Goal: Register for event/course

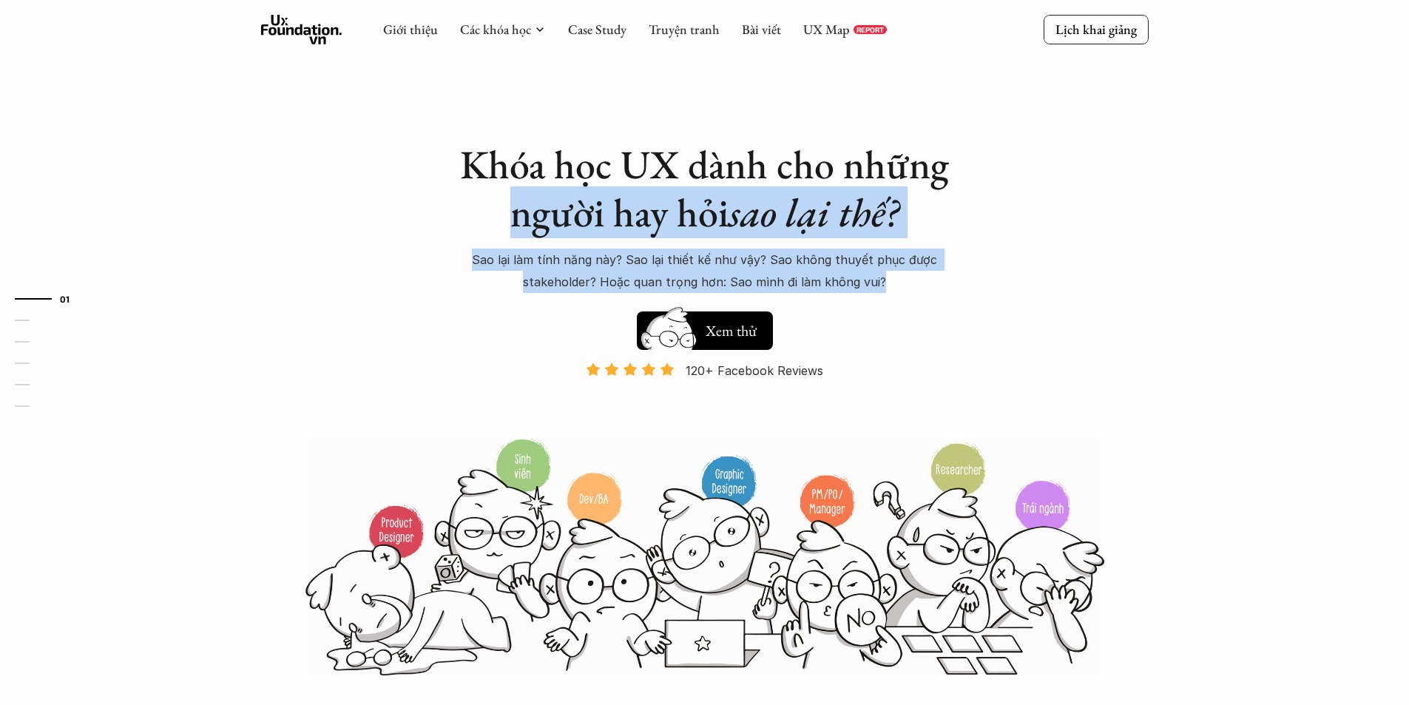
drag, startPoint x: 514, startPoint y: 236, endPoint x: 936, endPoint y: 291, distance: 425.2
click at [936, 291] on div "Khóa học UX dành cho những người hay hỏi sao lại thế? Sao lại làm tính năng này…" at bounding box center [705, 217] width 518 height 152
click at [936, 291] on p "Sao lại làm tính năng này? Sao lại thiết kế như vậy? Sao không thuyết phục được…" at bounding box center [705, 271] width 518 height 45
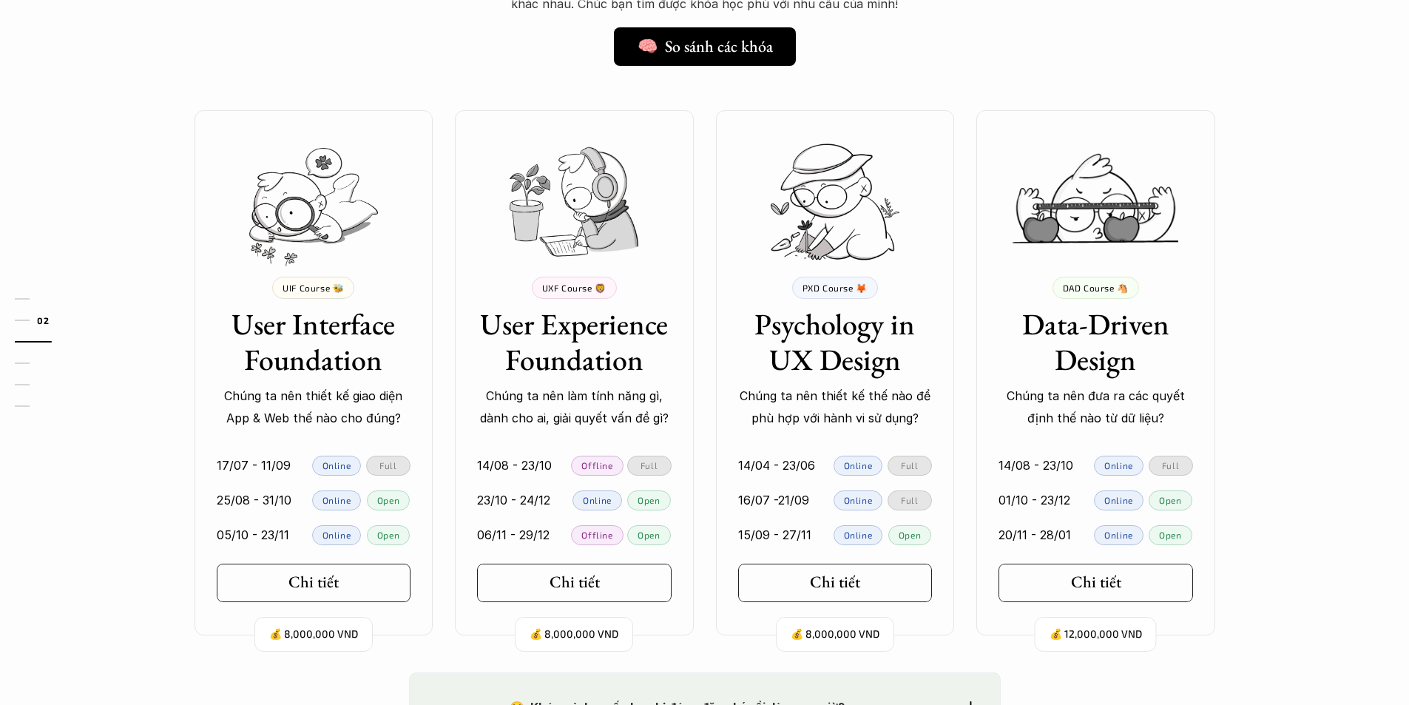
scroll to position [1332, 0]
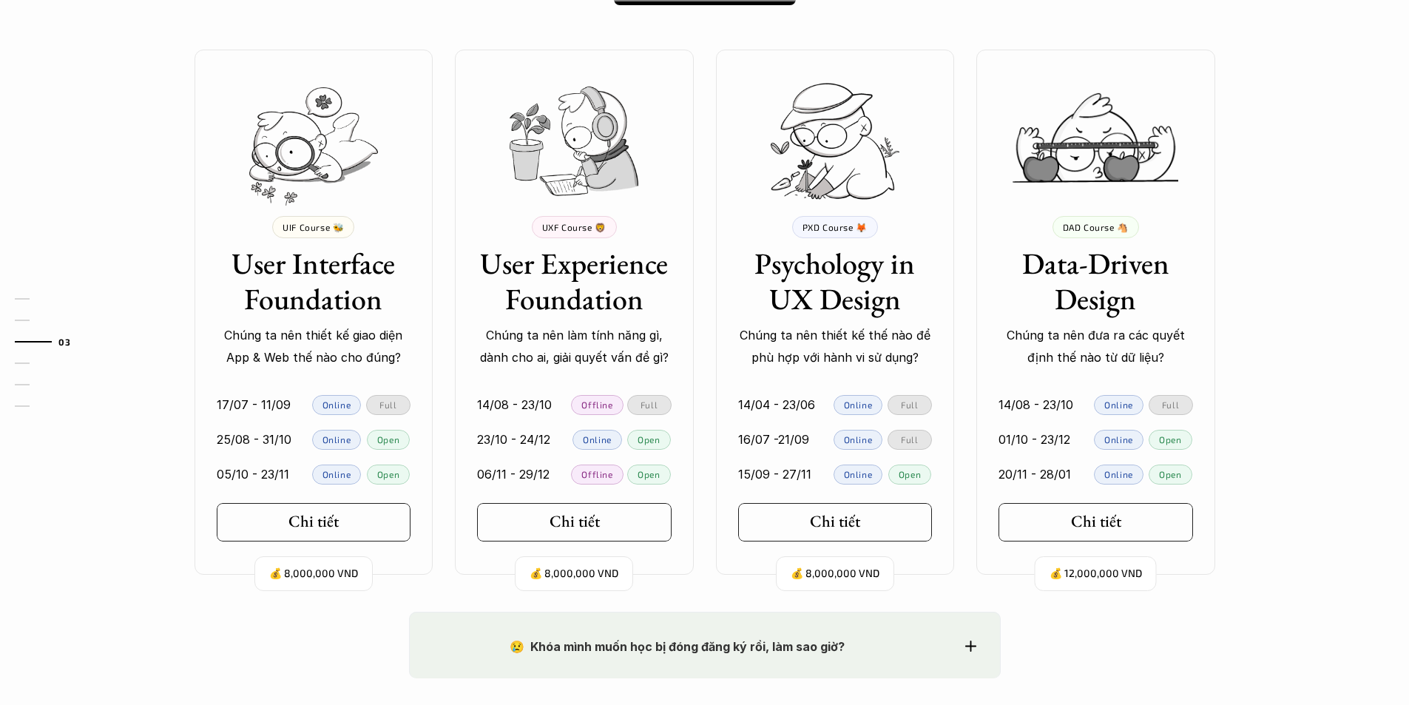
click at [338, 268] on h3 "User Interface Foundation" at bounding box center [314, 281] width 195 height 71
click at [365, 525] on link "Chi tiết" at bounding box center [314, 522] width 195 height 38
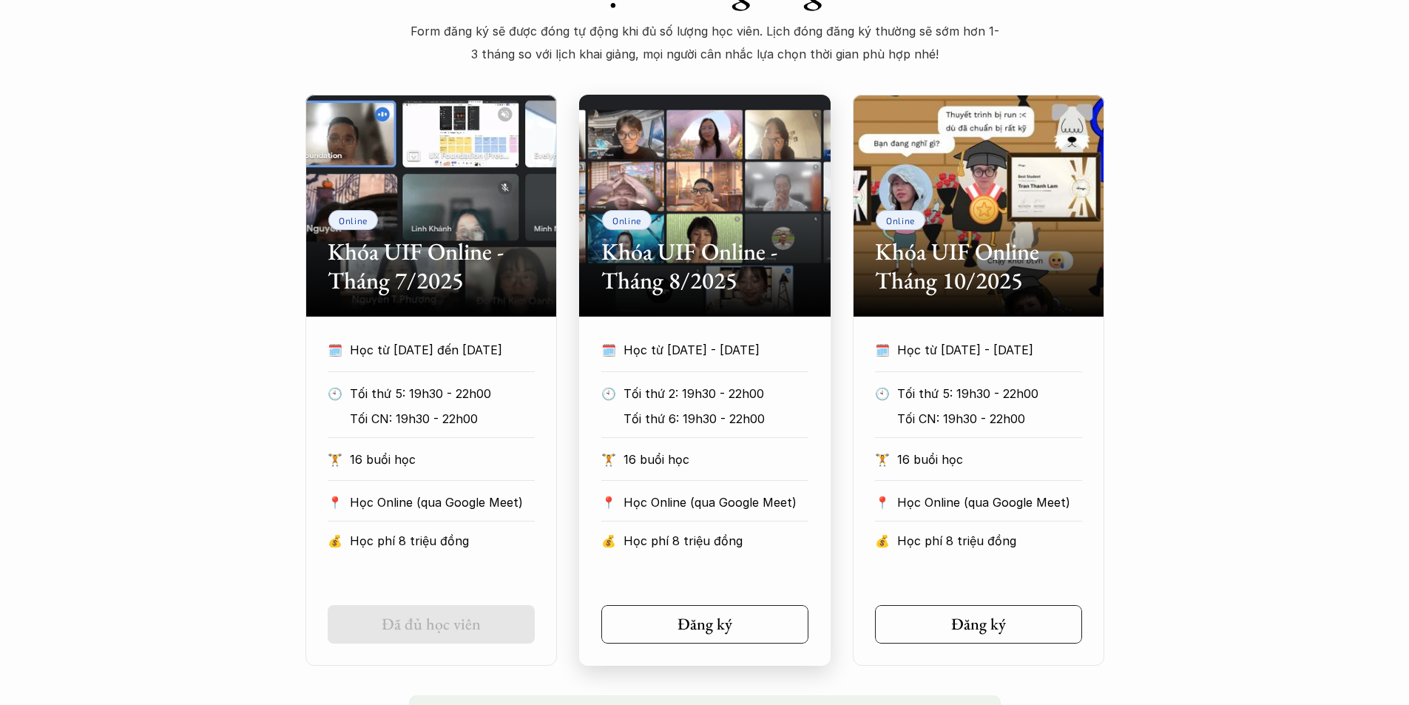
scroll to position [740, 0]
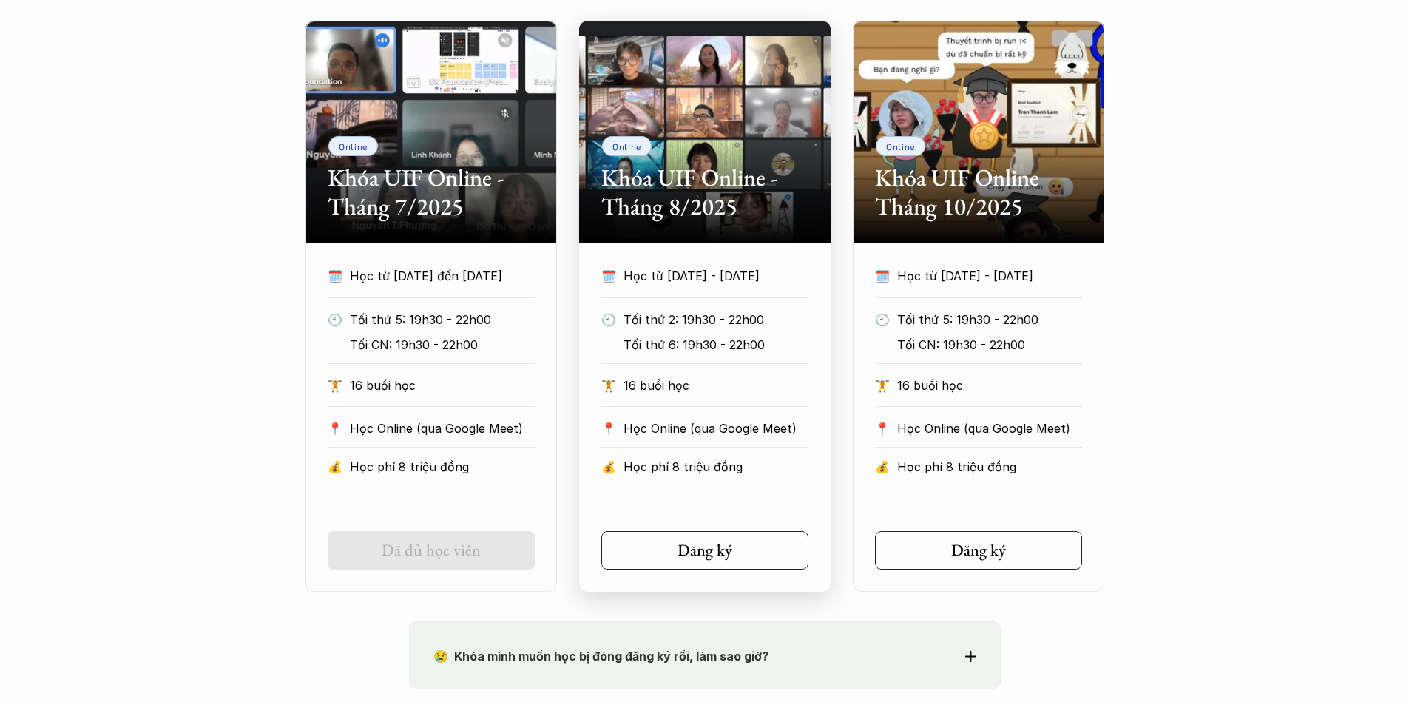
click at [704, 516] on div "🗓️ Học từ 25/8/2025 - 31/10/2025 🕙 Tối thứ 2: 19h30 - 22h00 Tối thứ 6: 19h30 - …" at bounding box center [705, 417] width 252 height 305
drag, startPoint x: 651, startPoint y: 313, endPoint x: 762, endPoint y: 348, distance: 116.3
click at [762, 348] on div "Tối thứ 2: 19h30 - 22h00 Tối thứ 6: 19h30 - 22h00" at bounding box center [727, 331] width 206 height 45
click at [762, 348] on p "Tối thứ 6: 19h30 - 22h00" at bounding box center [727, 345] width 206 height 22
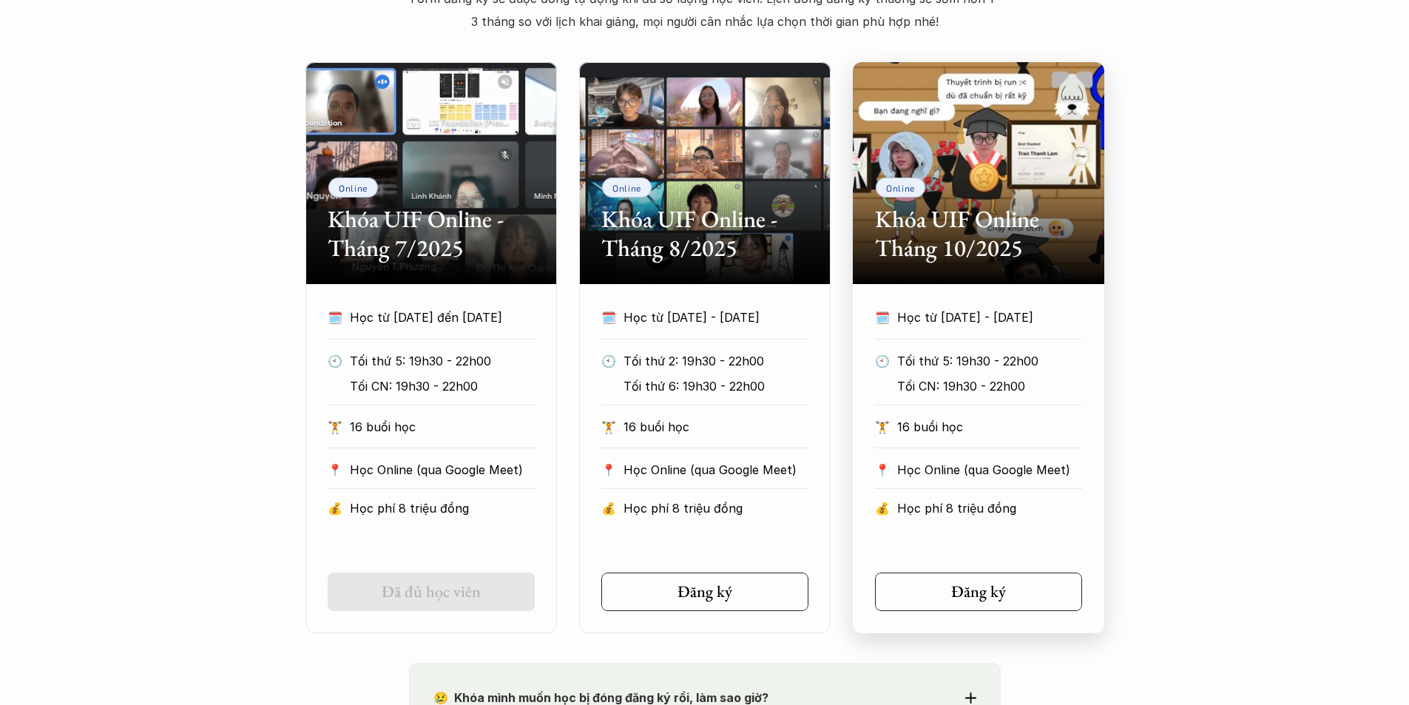
scroll to position [666, 0]
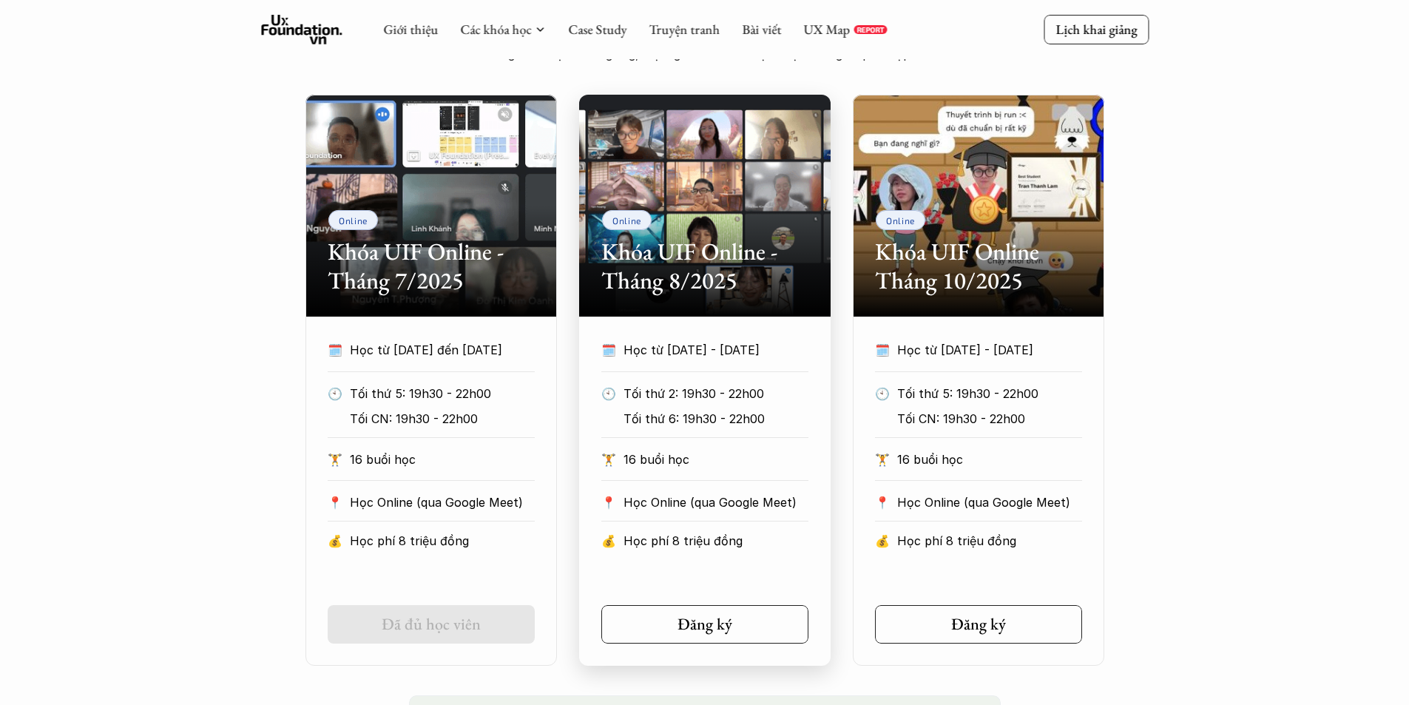
click at [680, 389] on p "Tối thứ 2: 19h30 - 22h00" at bounding box center [727, 393] width 206 height 22
click at [670, 311] on div "Online Khóa UIF Online - Tháng 8/2025" at bounding box center [705, 206] width 252 height 222
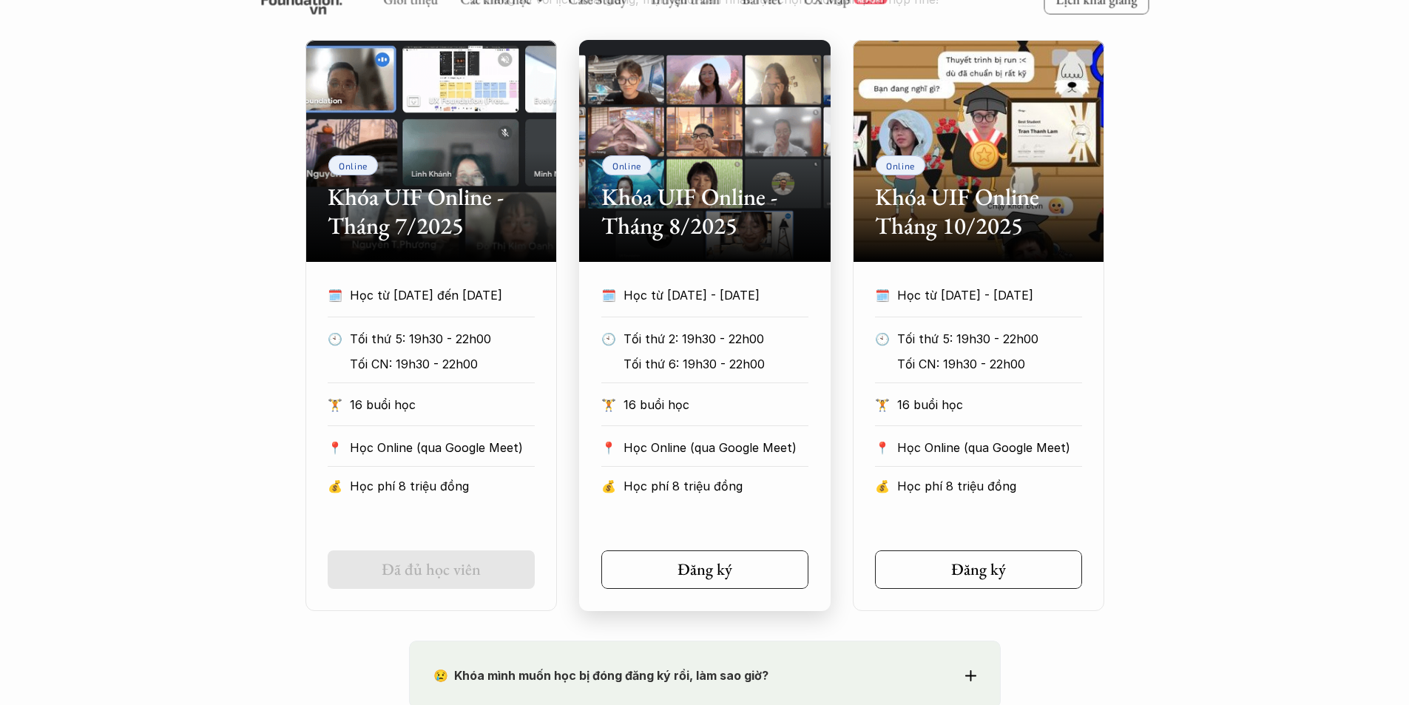
scroll to position [888, 0]
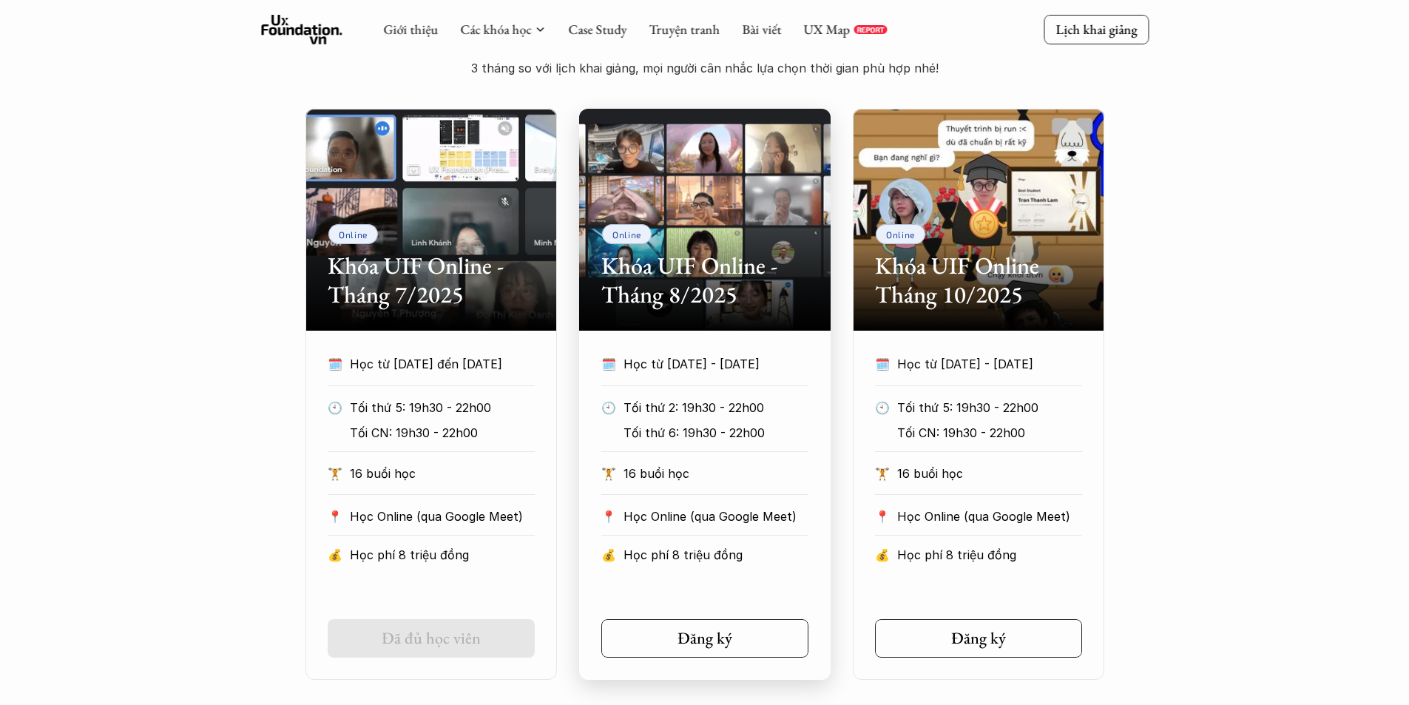
scroll to position [592, 0]
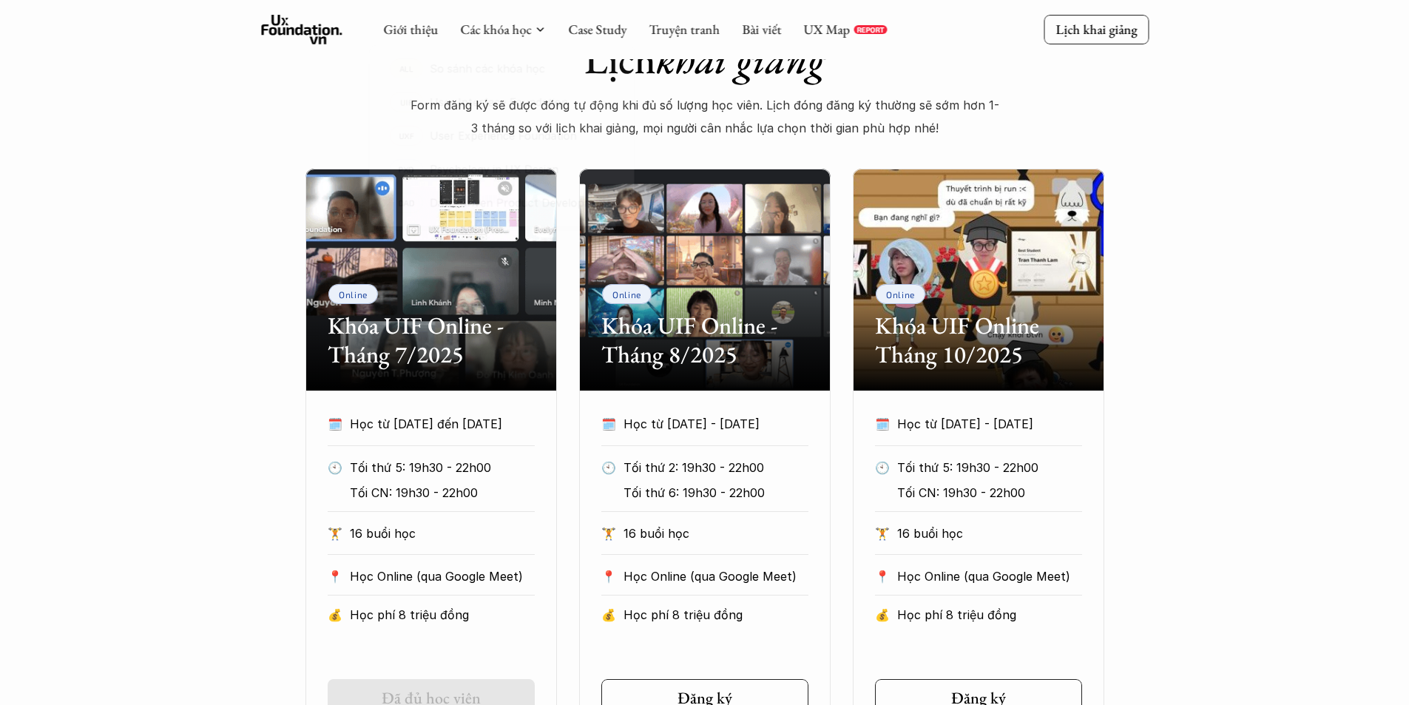
click at [424, 40] on div "Giới thiệu Các khóa học Case Study Truyện tranh Bài viết UX Map REPORT" at bounding box center [635, 30] width 504 height 30
click at [424, 29] on link "Giới thiệu" at bounding box center [410, 29] width 55 height 17
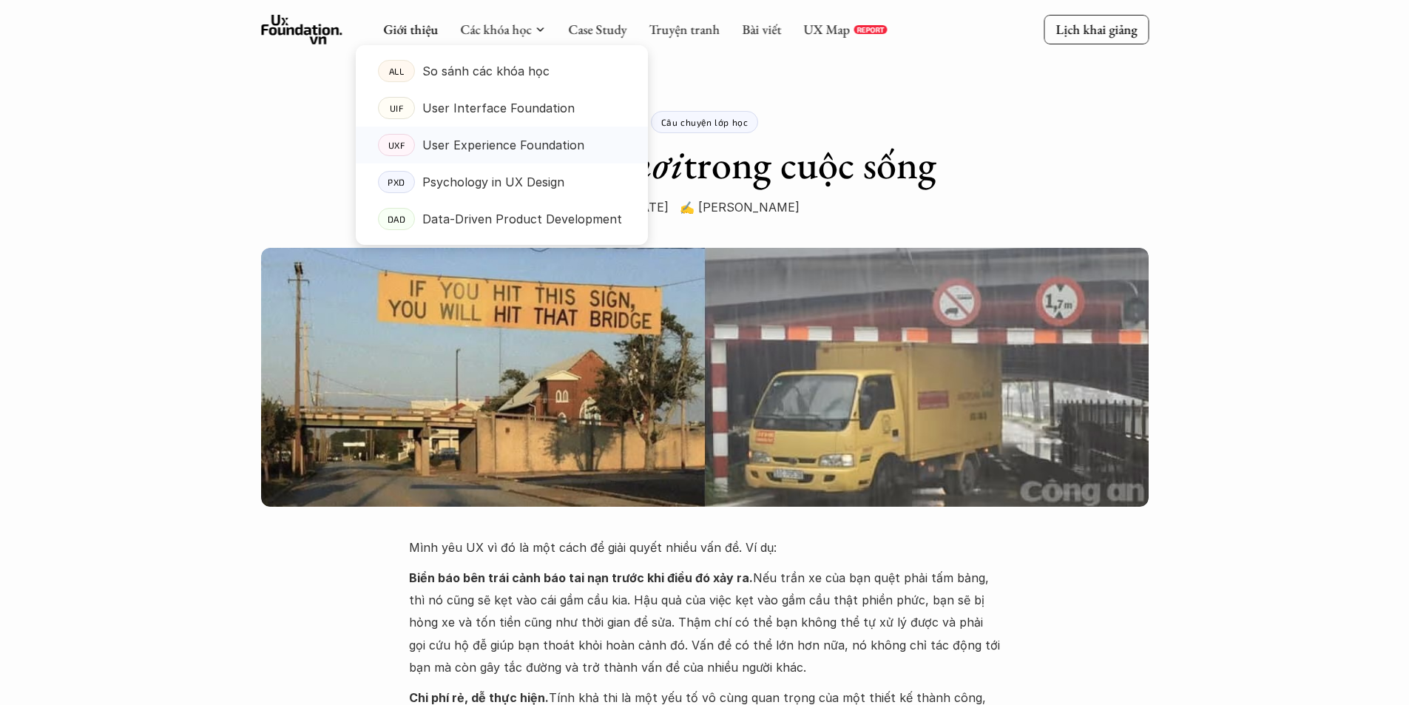
click at [498, 149] on p "User Experience Foundation" at bounding box center [503, 145] width 162 height 22
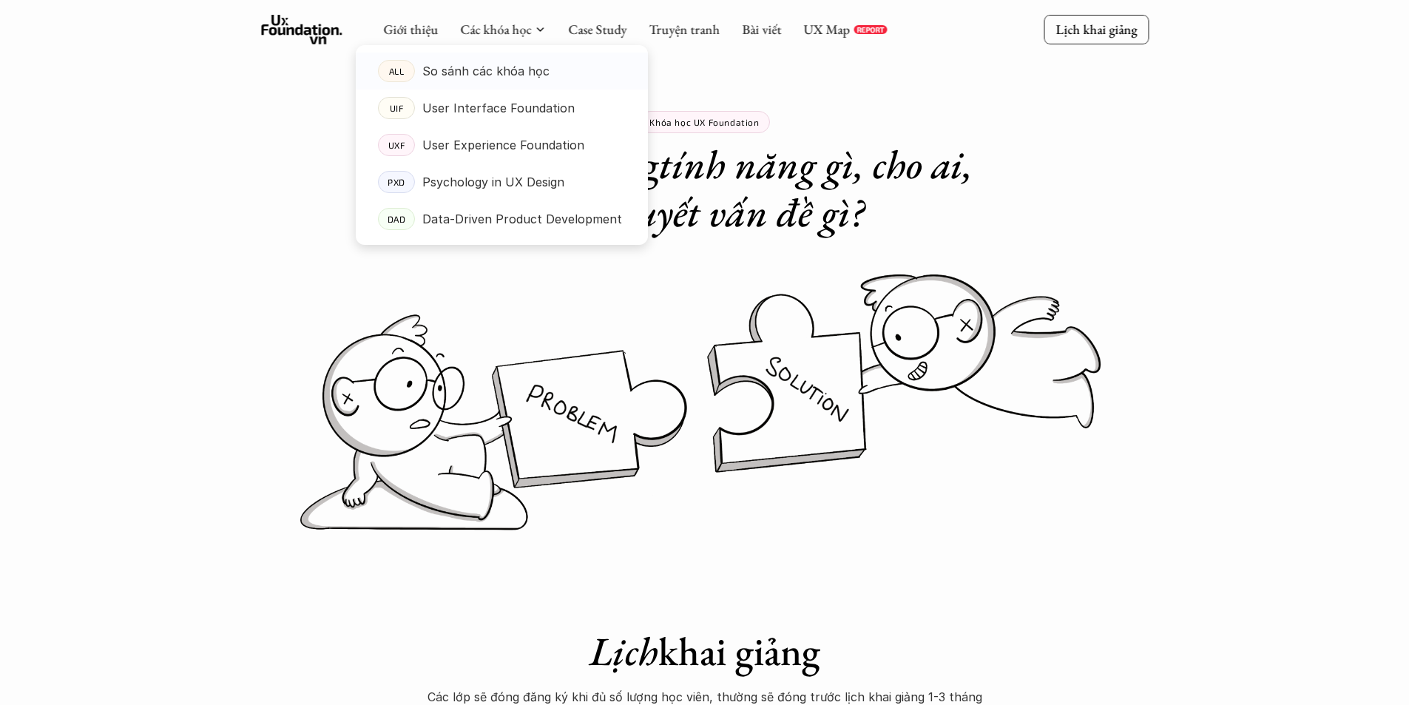
click at [482, 72] on p "So sánh các khóa học" at bounding box center [485, 71] width 127 height 22
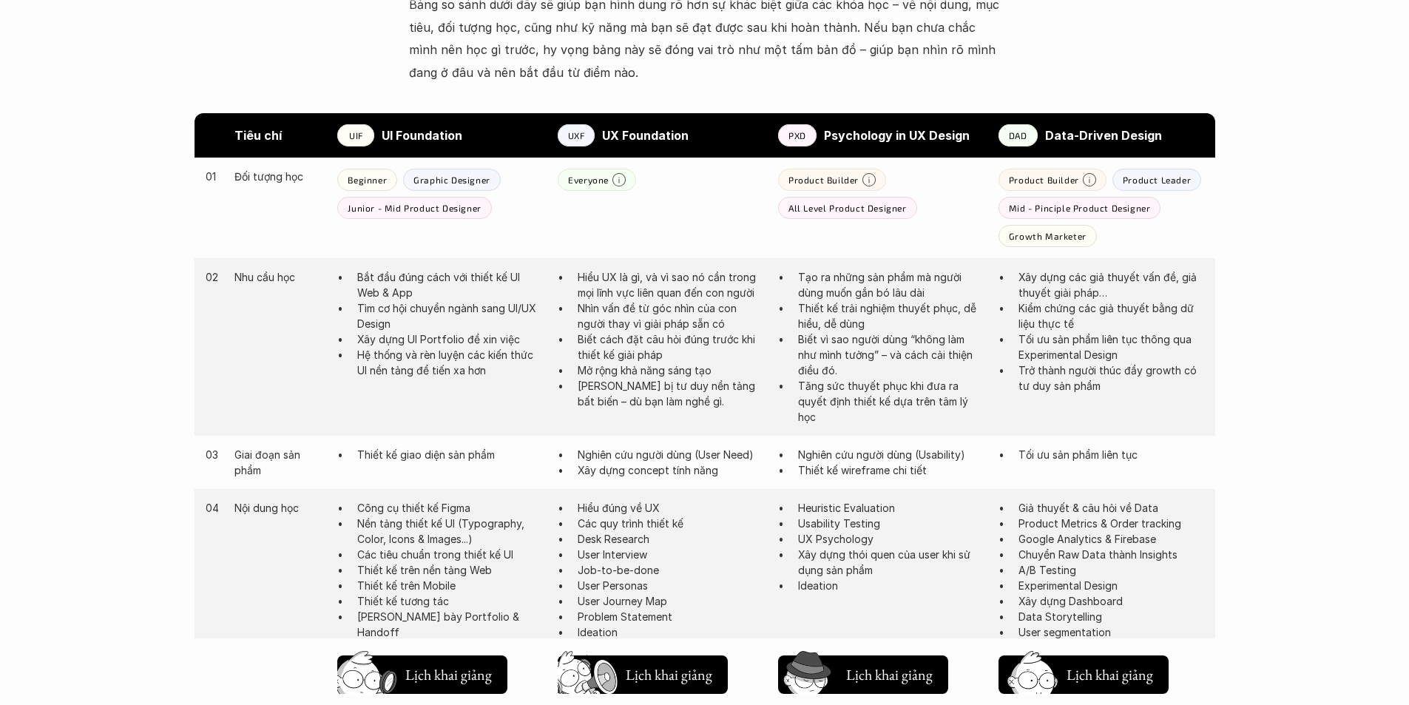
scroll to position [740, 0]
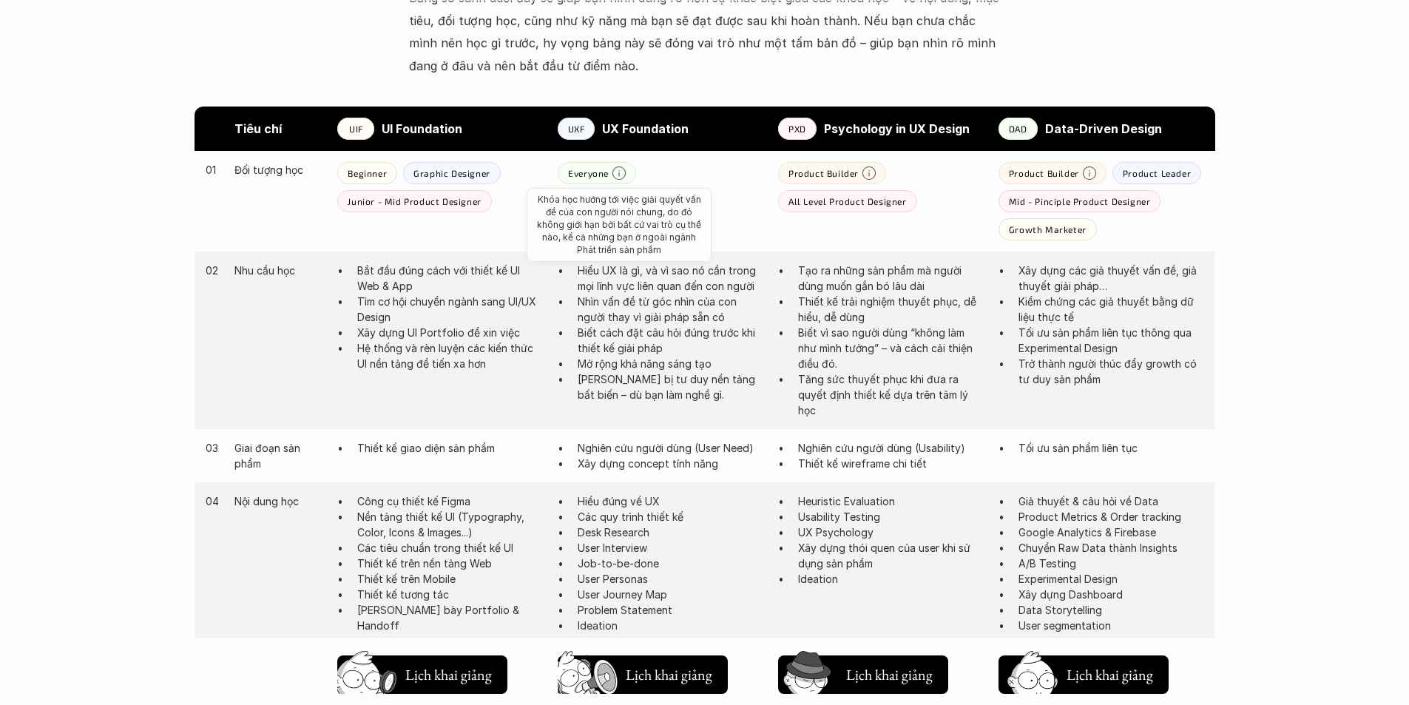
click at [613, 173] on icon at bounding box center [619, 172] width 13 height 13
click at [604, 355] on p "Biết cách đặt câu hỏi đúng trước khi thiết kế giải pháp" at bounding box center [671, 340] width 186 height 31
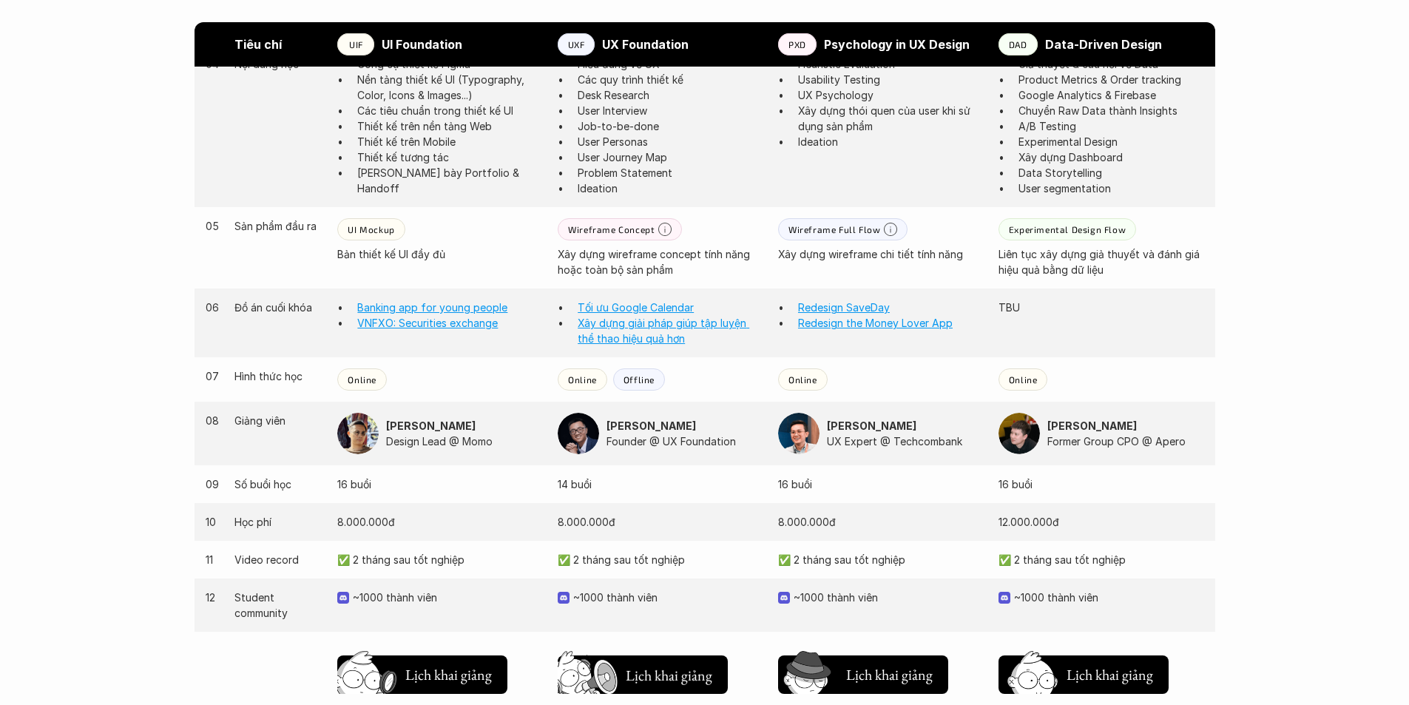
scroll to position [1184, 0]
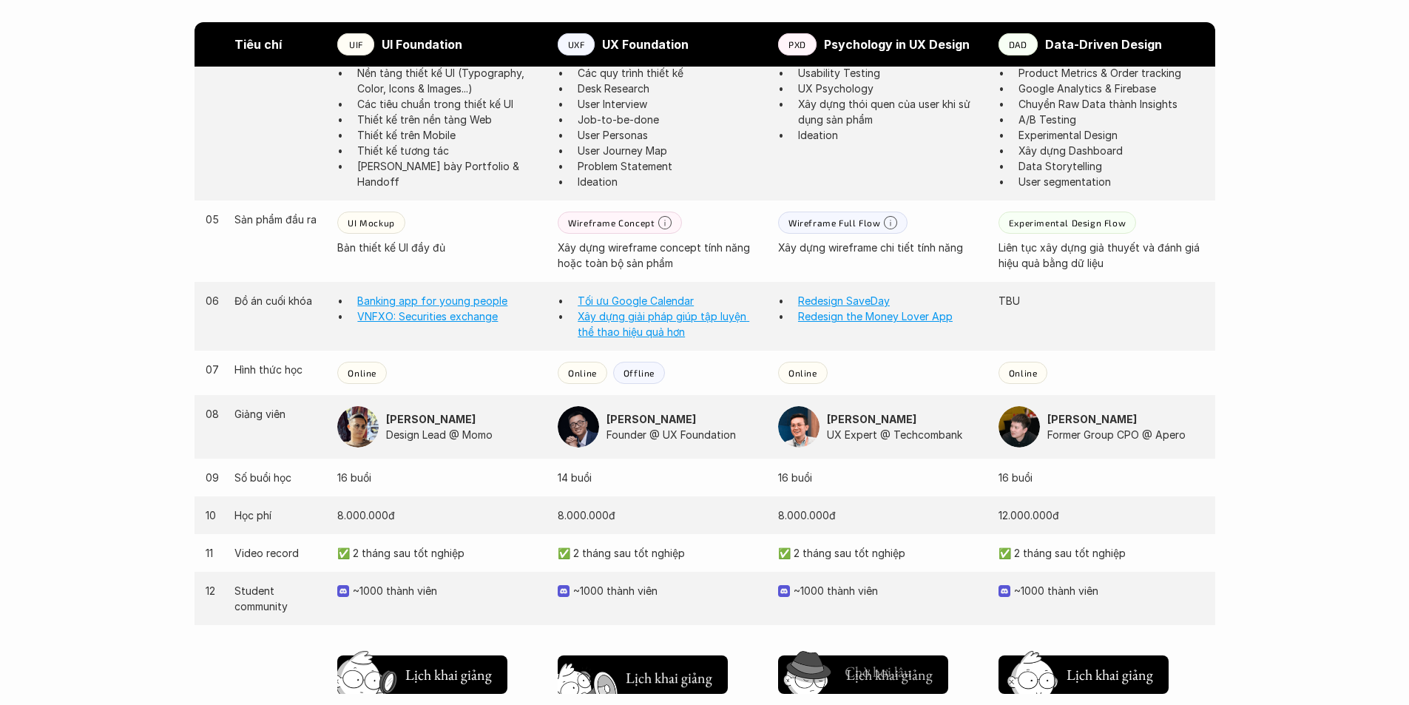
click at [651, 674] on h5 "Lịch khai giảng" at bounding box center [668, 677] width 89 height 21
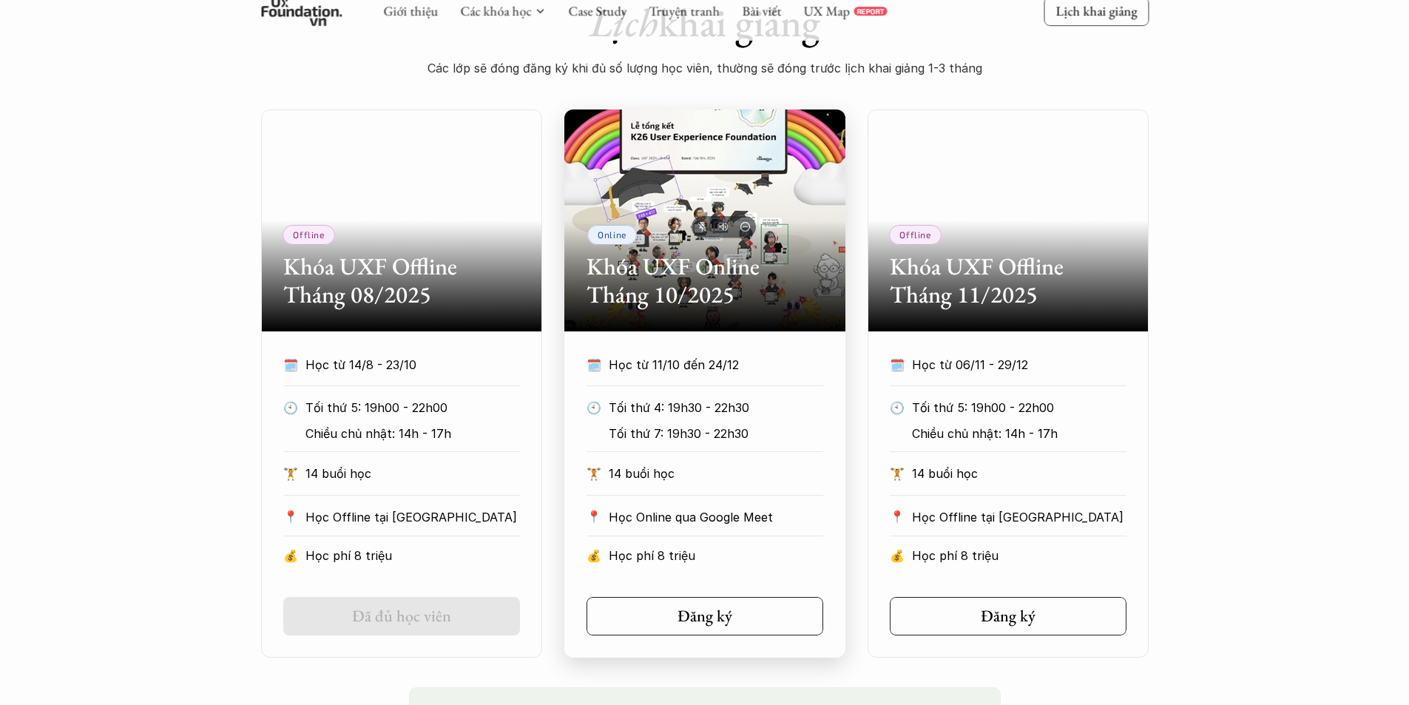
scroll to position [642, 0]
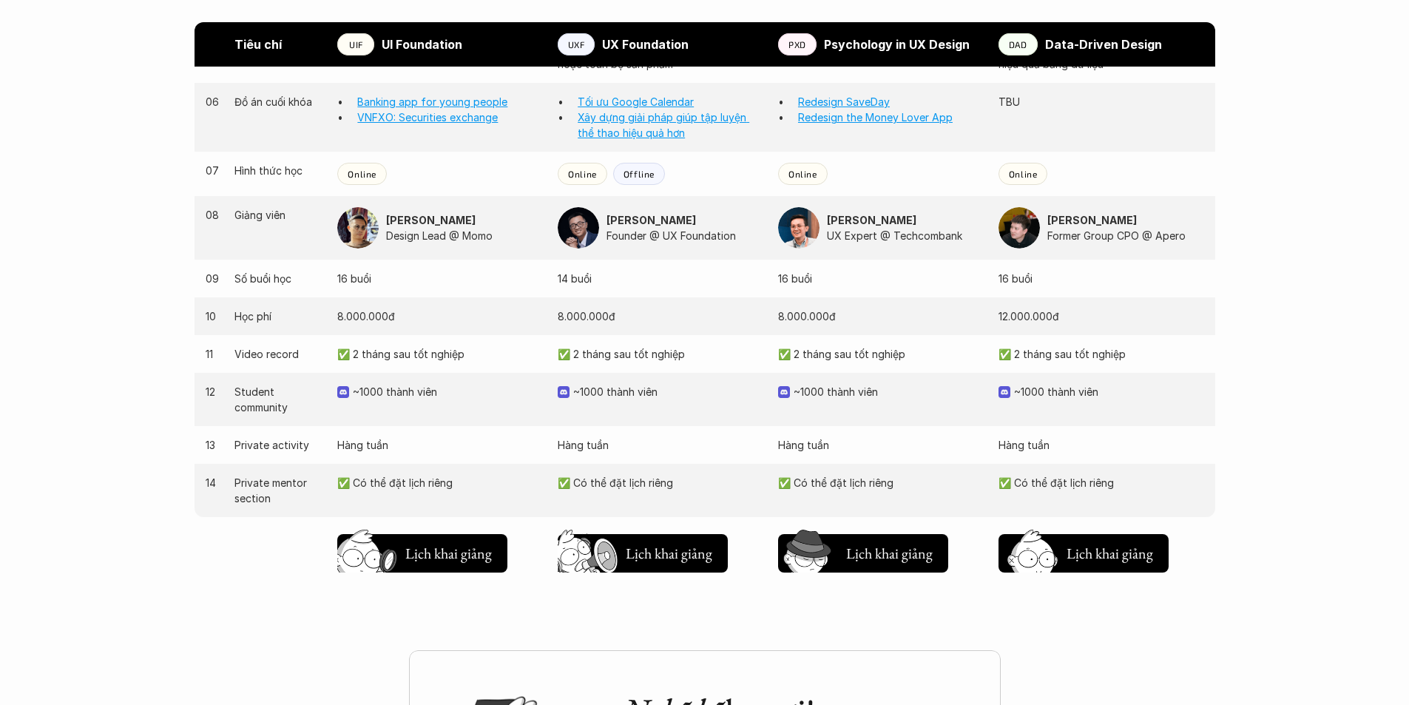
scroll to position [1406, 0]
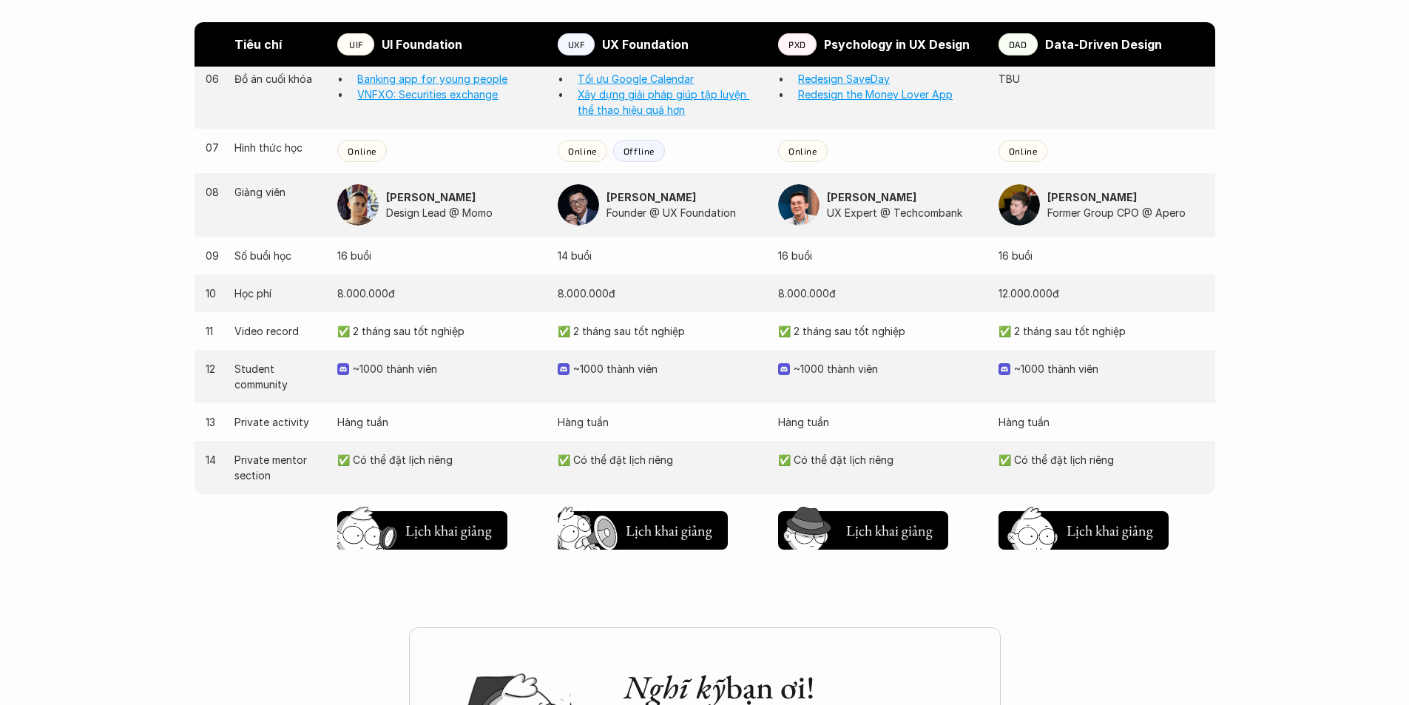
drag, startPoint x: 423, startPoint y: 378, endPoint x: 349, endPoint y: 315, distance: 97.1
click at [349, 315] on div "03 Giai đoạn sản phẩm Thiết kế giao diện sản phẩm Nghiên cứu người dùng (User N…" at bounding box center [705, 162] width 1021 height 798
click at [349, 315] on div "11 Video record ✅ 2 tháng sau tốt nghiệp ✅ 2 tháng sau tốt nghiệp ✅ 2 tháng sau…" at bounding box center [705, 331] width 1021 height 38
drag, startPoint x: 349, startPoint y: 315, endPoint x: 465, endPoint y: 391, distance: 138.3
click at [464, 390] on div "03 Giai đoạn sản phẩm Thiết kế giao diện sản phẩm Nghiên cứu người dùng (User N…" at bounding box center [705, 162] width 1021 height 798
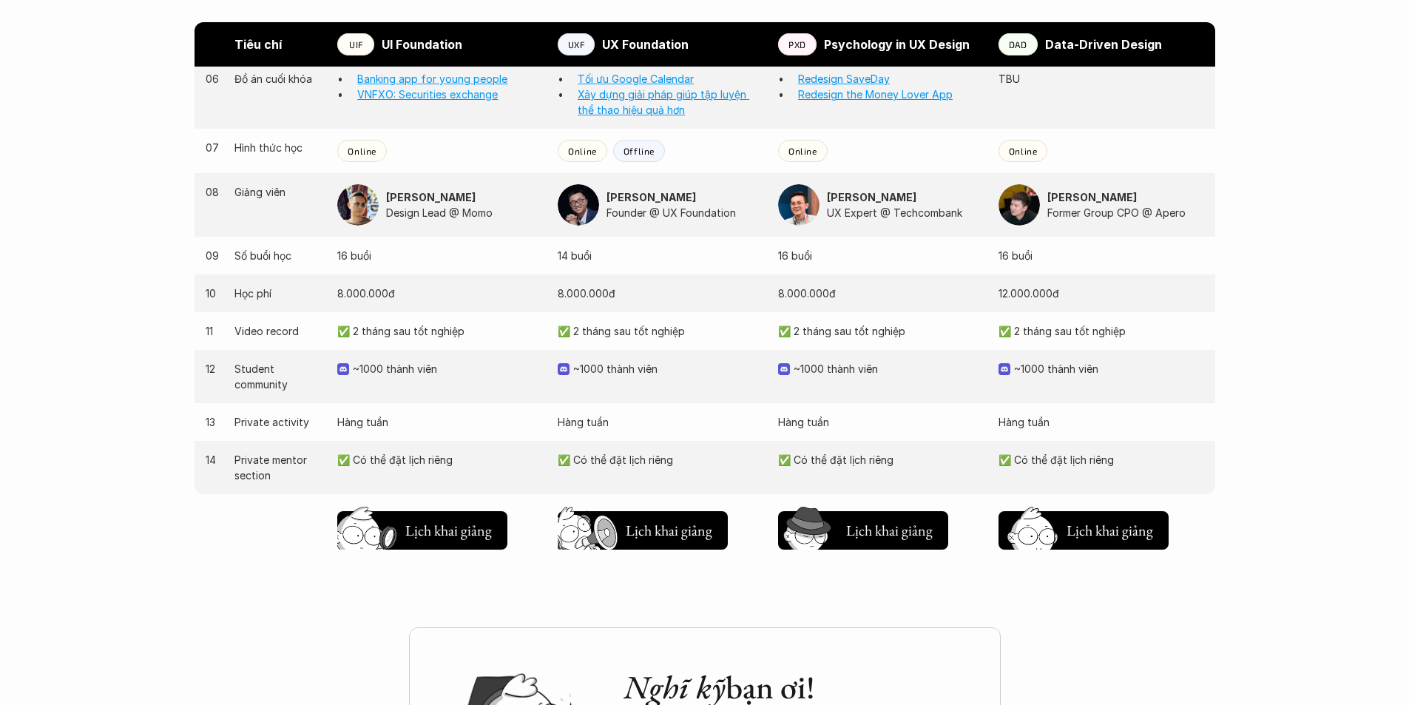
click at [465, 391] on div "12 Student community ~1000 thành viên ~1000 thành viên ~1000 thành viên ~1000 t…" at bounding box center [705, 376] width 1021 height 53
click at [454, 532] on h5 "Lịch khai giảng" at bounding box center [448, 534] width 89 height 21
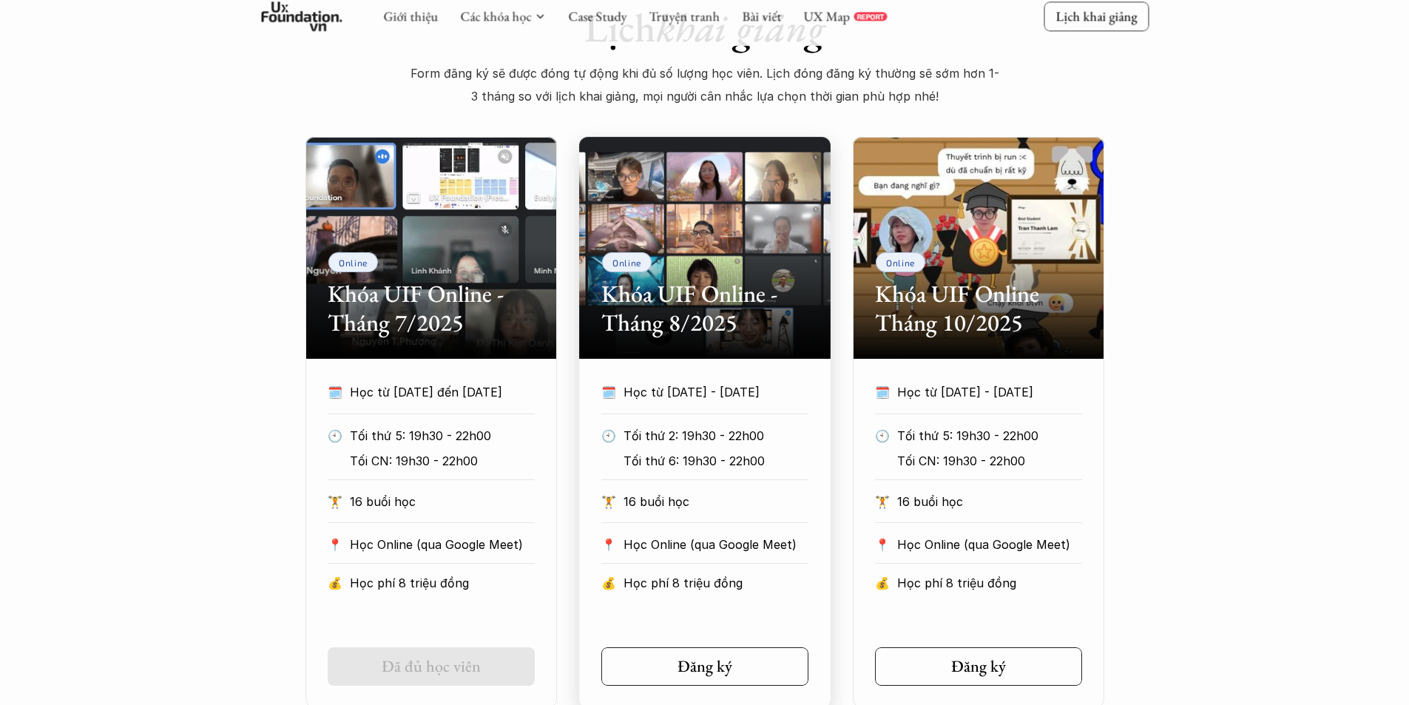
scroll to position [716, 0]
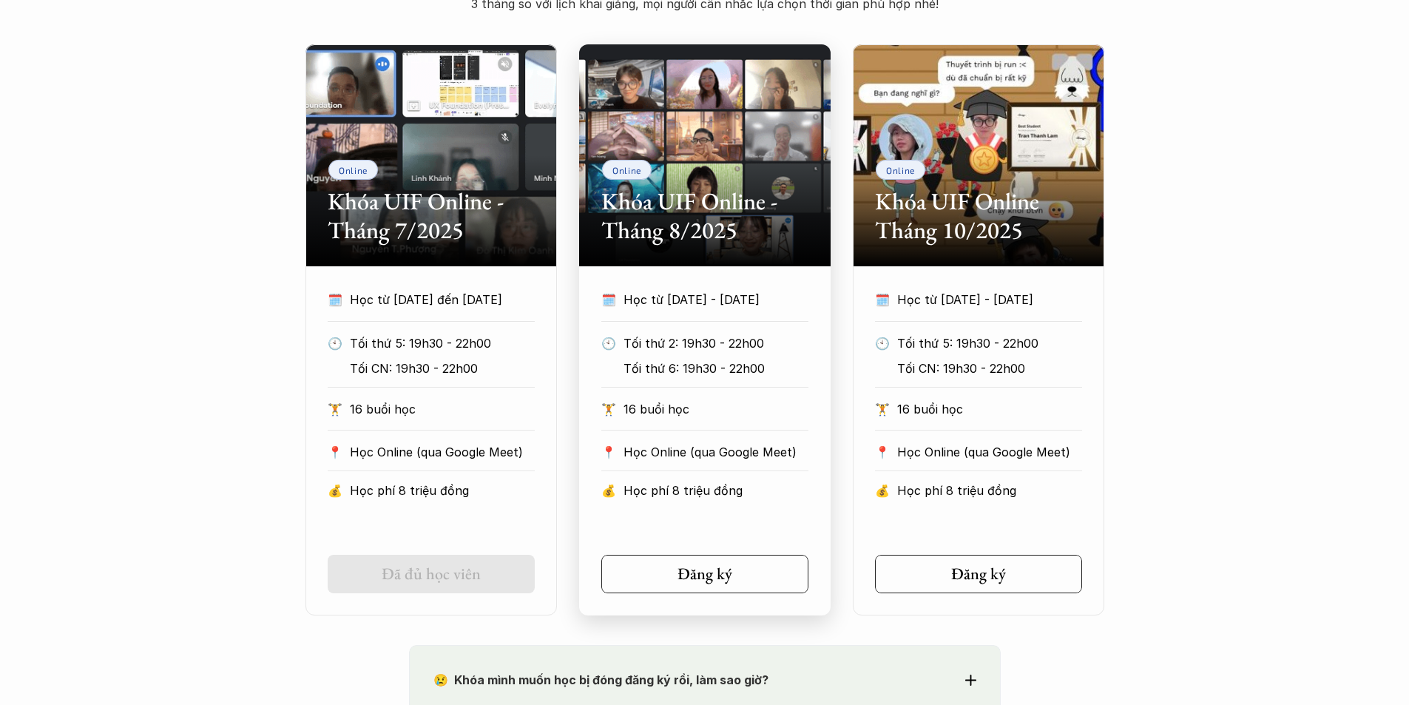
click at [697, 542] on div "🗓️ Học từ 25/8/2025 - 31/10/2025 🕙 Tối thứ 2: 19h30 - 22h00 Tối thứ 6: 19h30 - …" at bounding box center [705, 441] width 252 height 305
click at [712, 439] on div "🗓️ Học từ 25/8/2025 - 31/10/2025 🕙 Tối thứ 2: 19h30 - 22h00 Tối thứ 6: 19h30 - …" at bounding box center [705, 399] width 252 height 221
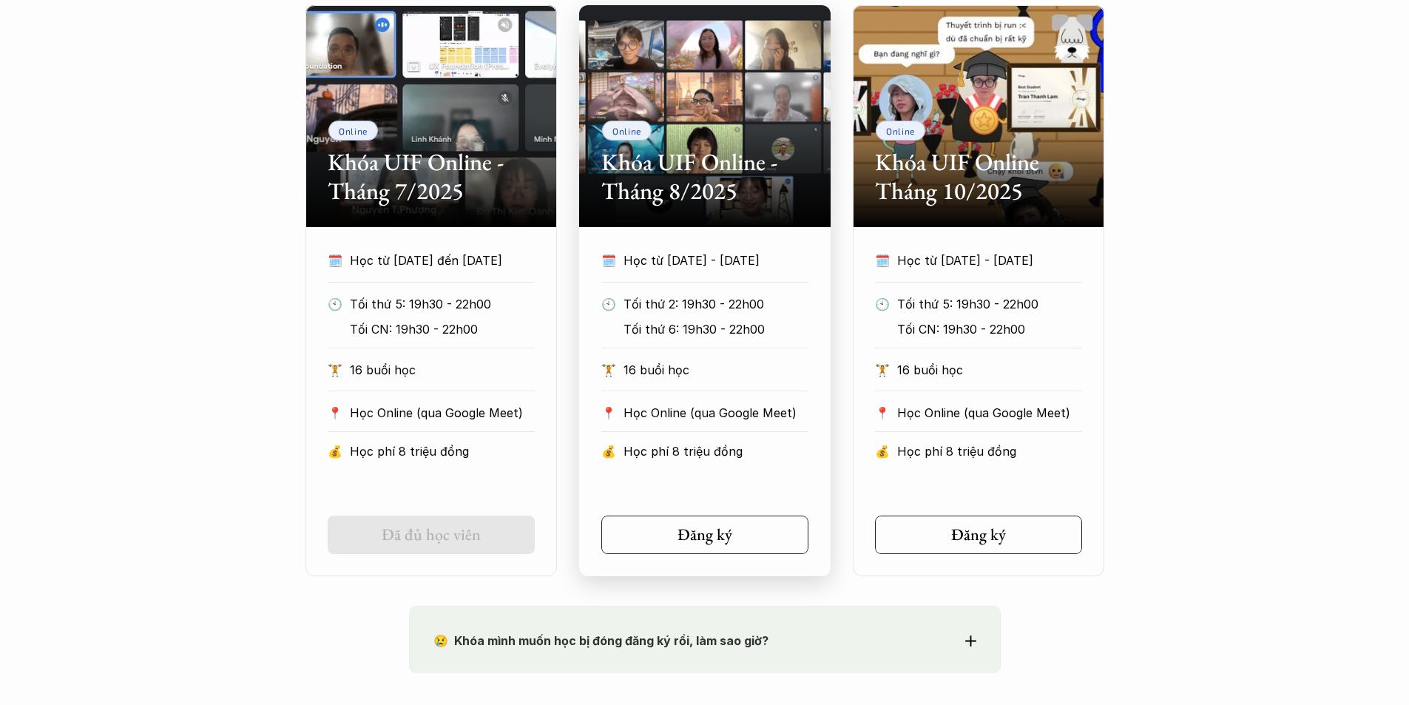
scroll to position [790, 0]
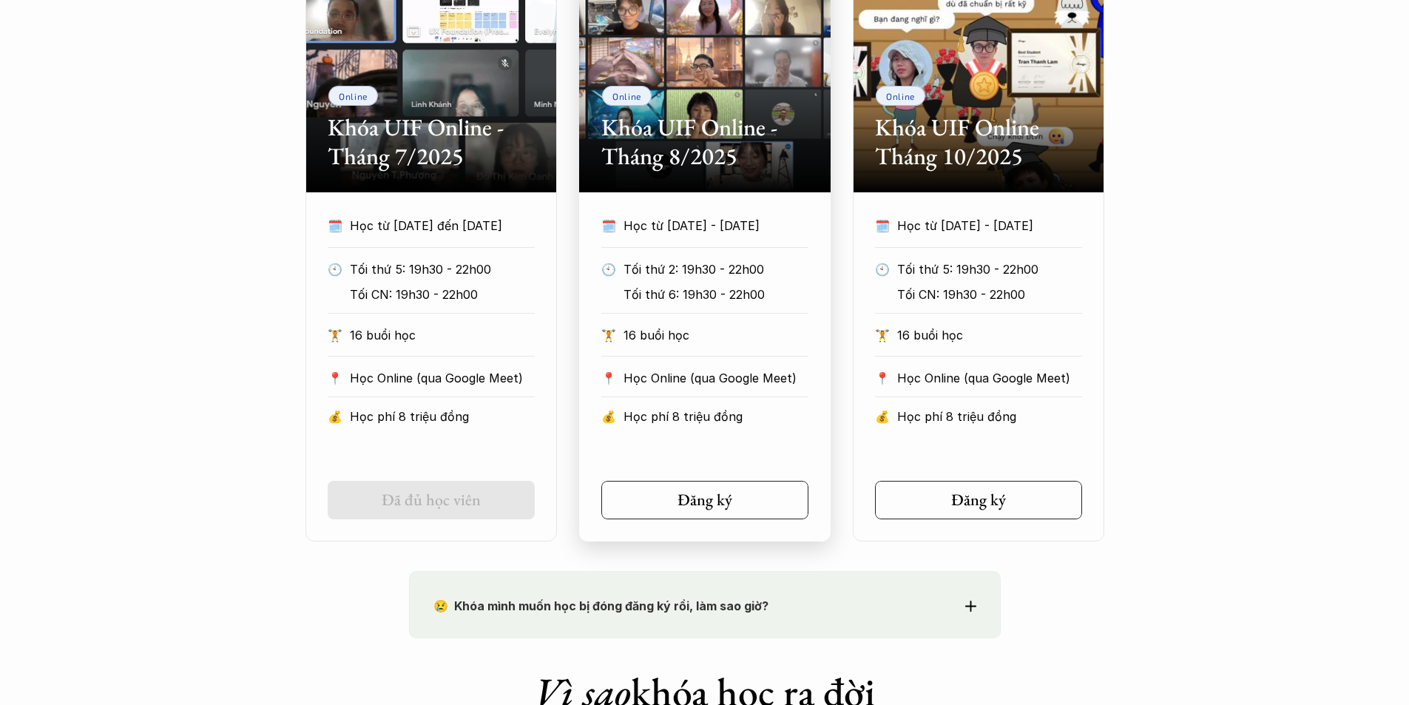
click at [727, 485] on link "Đăng ký" at bounding box center [704, 500] width 207 height 38
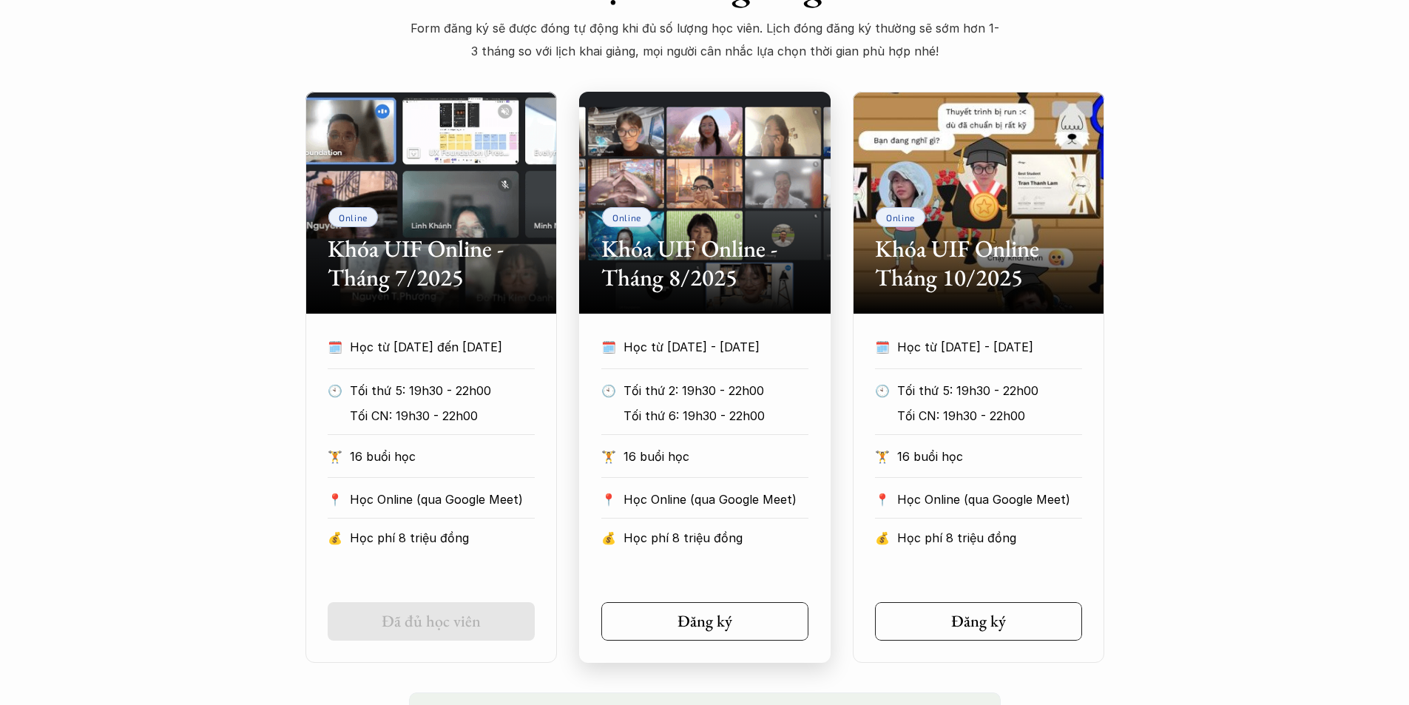
scroll to position [642, 0]
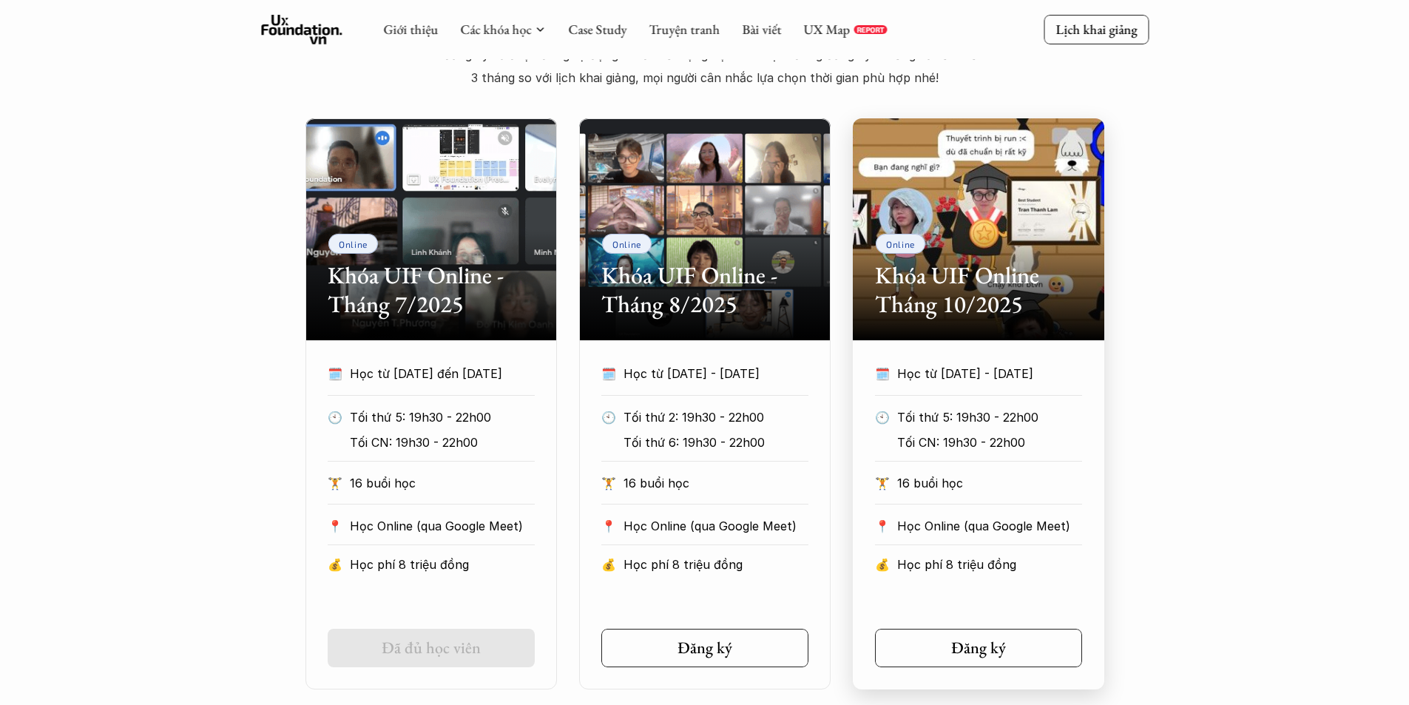
click at [972, 304] on h2 "Khóa UIF Online Tháng 10/2025" at bounding box center [978, 289] width 207 height 57
click at [945, 576] on div "💰 Học phí 8 triệu đồng" at bounding box center [978, 570] width 207 height 28
click at [939, 312] on h2 "Khóa UIF Online Tháng 10/2025" at bounding box center [978, 289] width 207 height 57
click at [928, 636] on link "Đăng ký" at bounding box center [978, 648] width 207 height 38
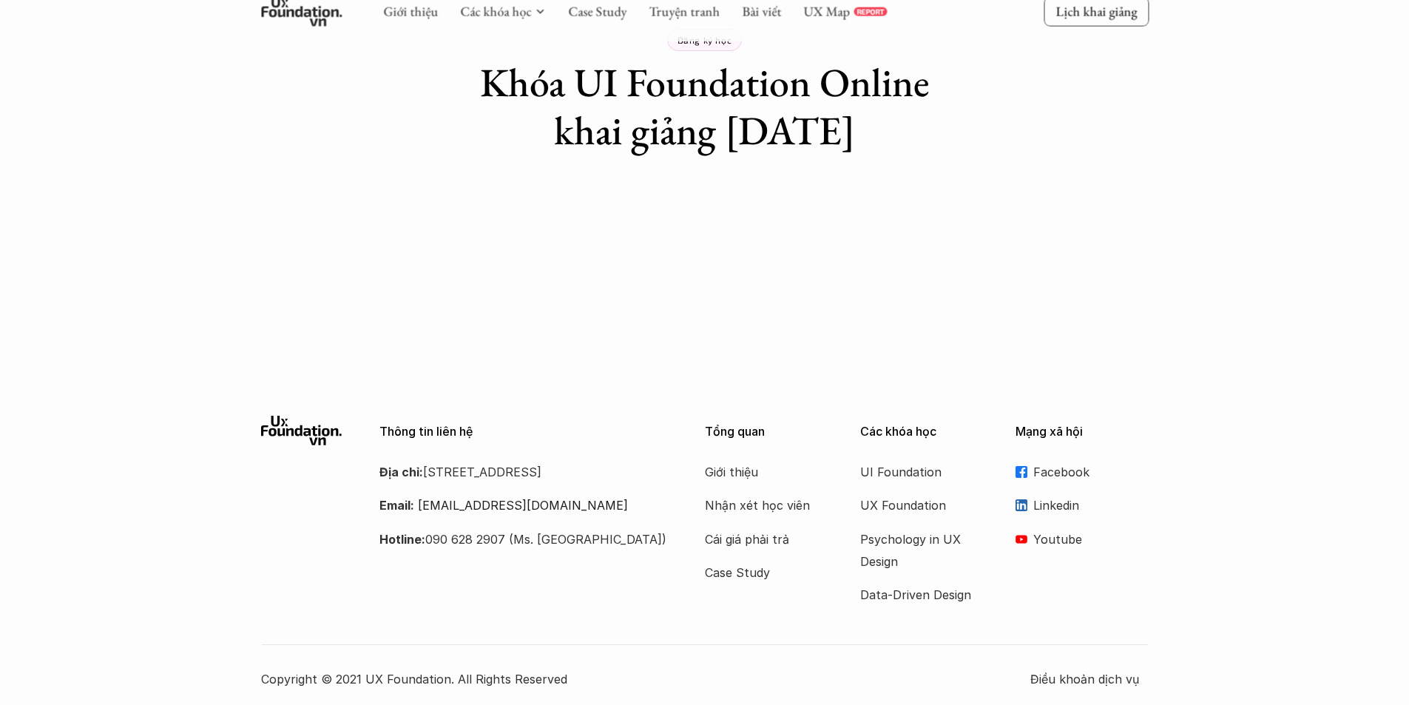
scroll to position [90, 0]
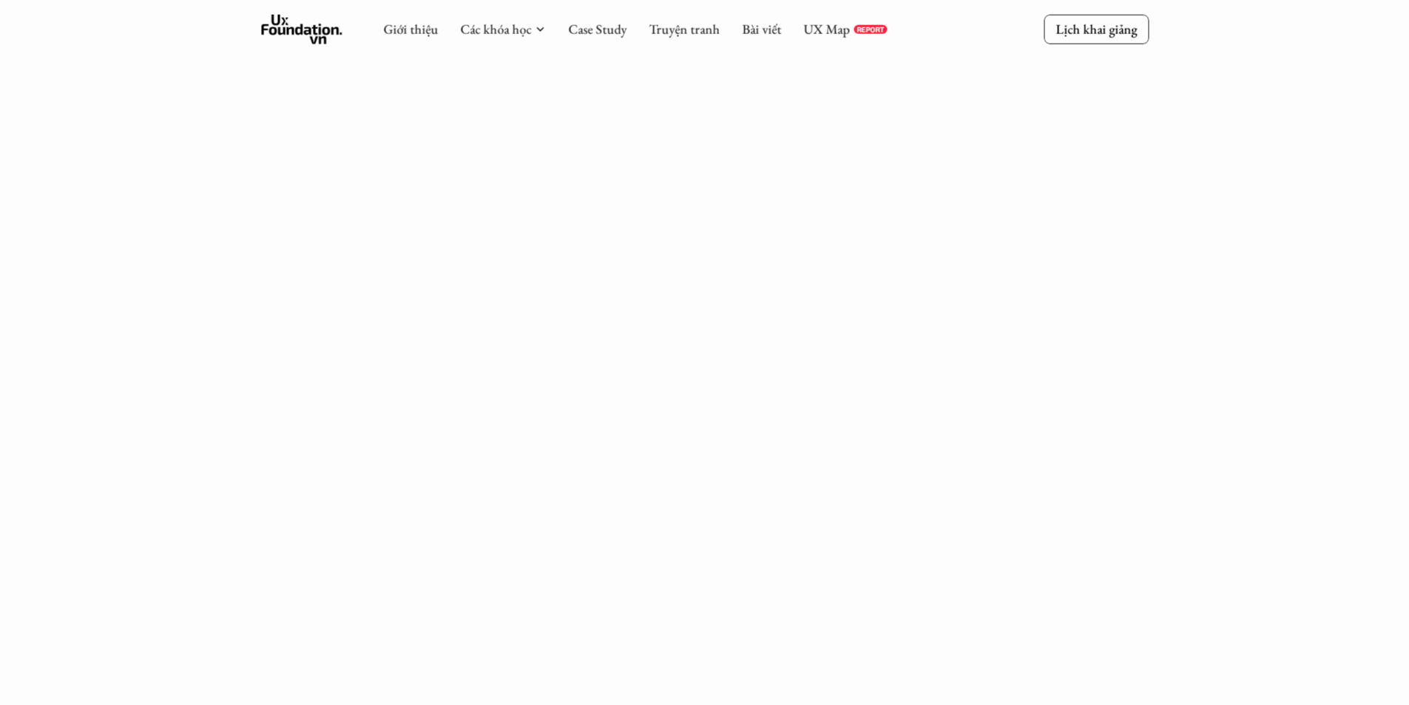
scroll to position [829, 0]
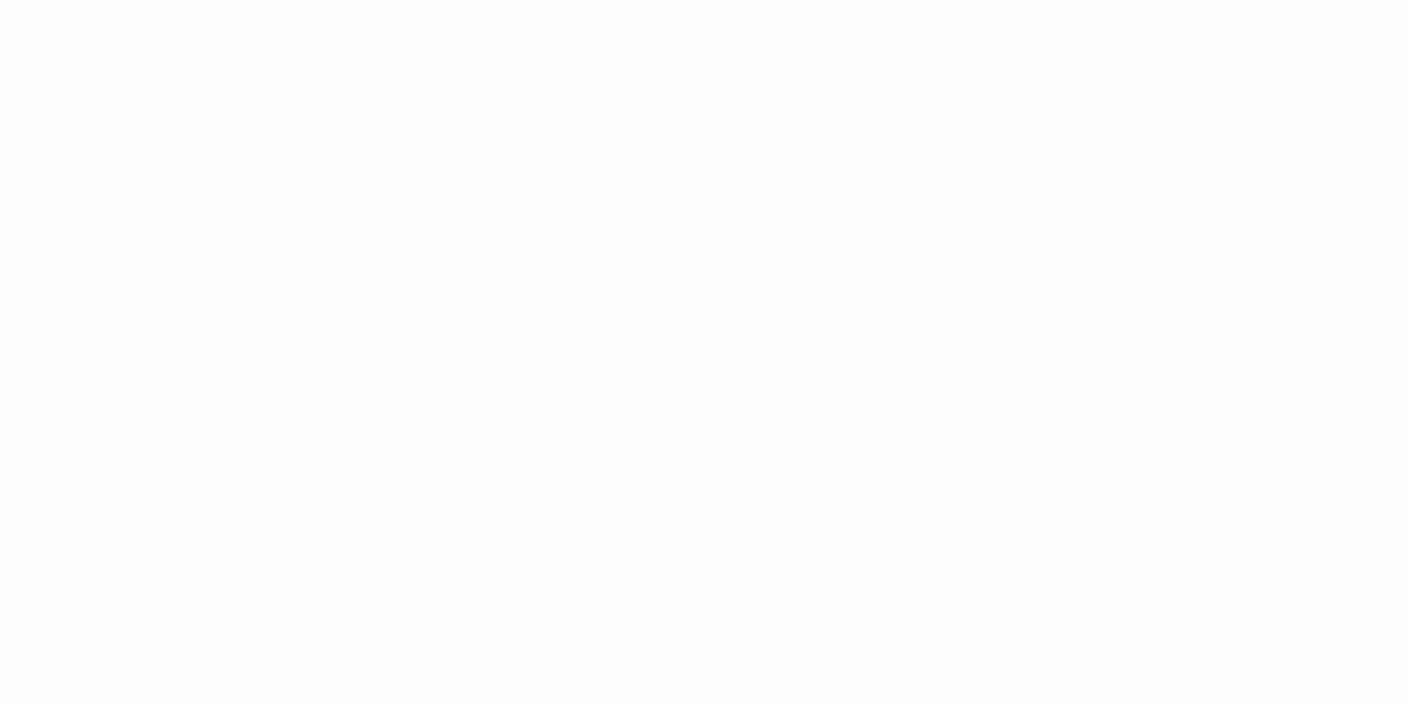
click at [405, 250] on div "Giới thiệu Các khóa học Case Study Truyện tranh Bài viết UX Map REPORT Lịch kha…" at bounding box center [704, 708] width 1409 height 3074
click at [1050, 409] on div "Giới thiệu Các khóa học Case Study Truyện tranh Bài viết UX Map REPORT Lịch kha…" at bounding box center [704, 338] width 1409 height 3074
click at [402, 147] on div "Giới thiệu Các khóa học Case Study Truyện tranh Bài viết UX Map REPORT Lịch kha…" at bounding box center [704, 190] width 1409 height 3074
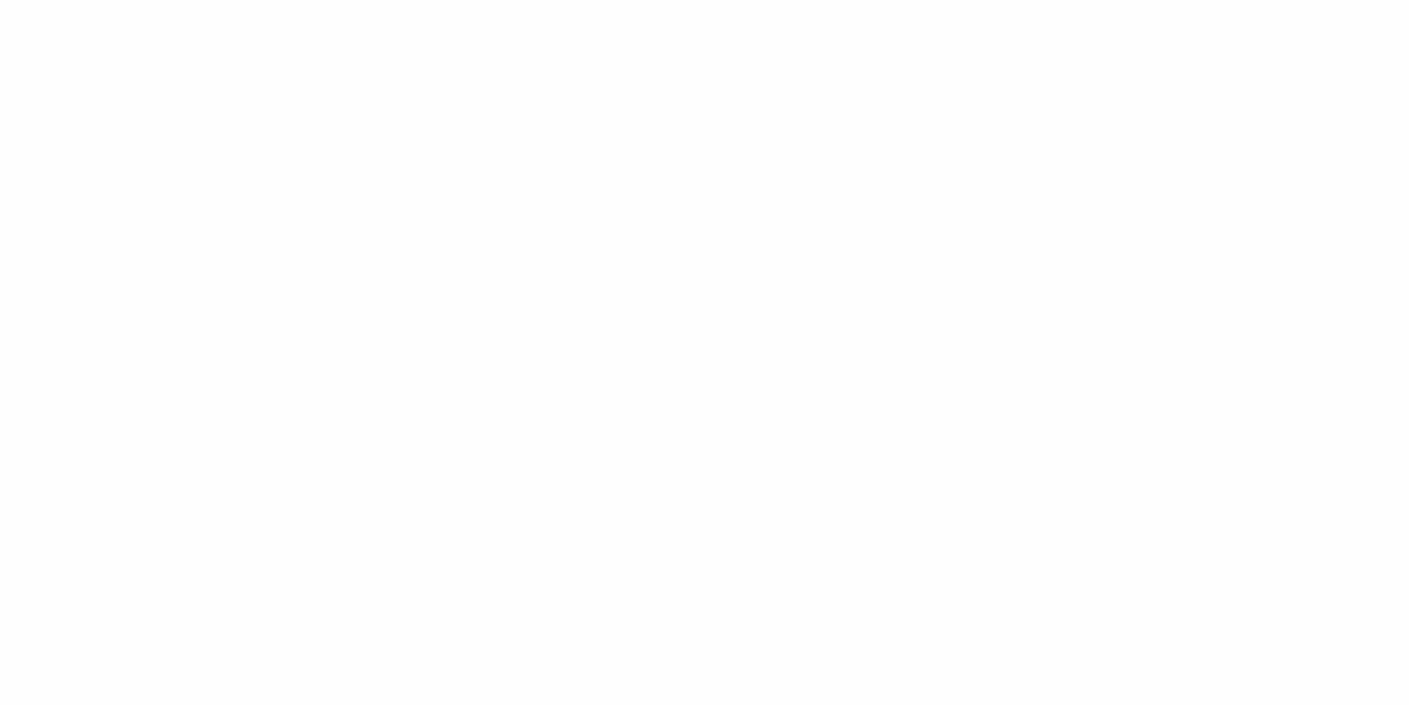
drag, startPoint x: 402, startPoint y: 147, endPoint x: 410, endPoint y: 148, distance: 8.2
click at [260, 704] on html "Giới thiệu Các khóa học Case Study Truyện tranh Bài viết UX Map REPORT Lịch kha…" at bounding box center [704, 190] width 1409 height 3074
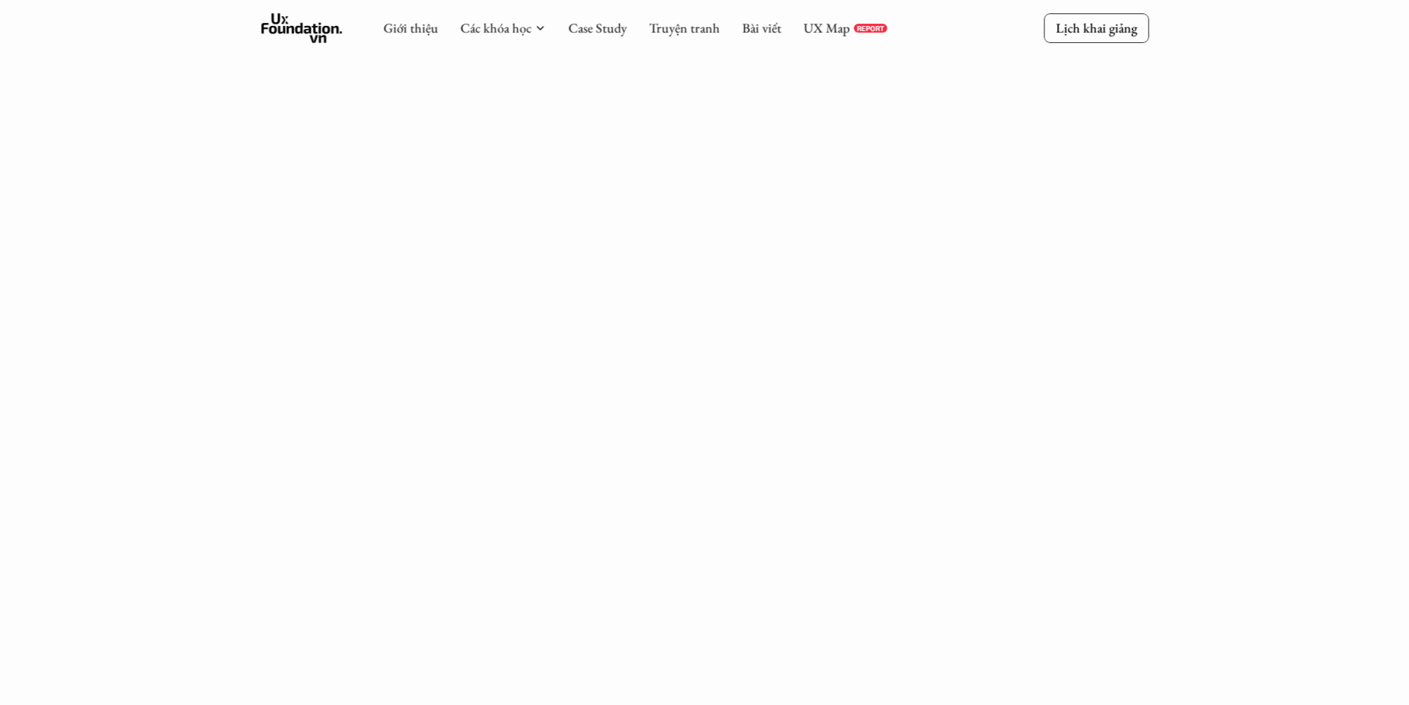
scroll to position [1273, 0]
click at [1173, 255] on div "Giới thiệu Các khóa học Case Study Truyện tranh Bài viết UX Map REPORT Lịch kha…" at bounding box center [704, 264] width 1409 height 3074
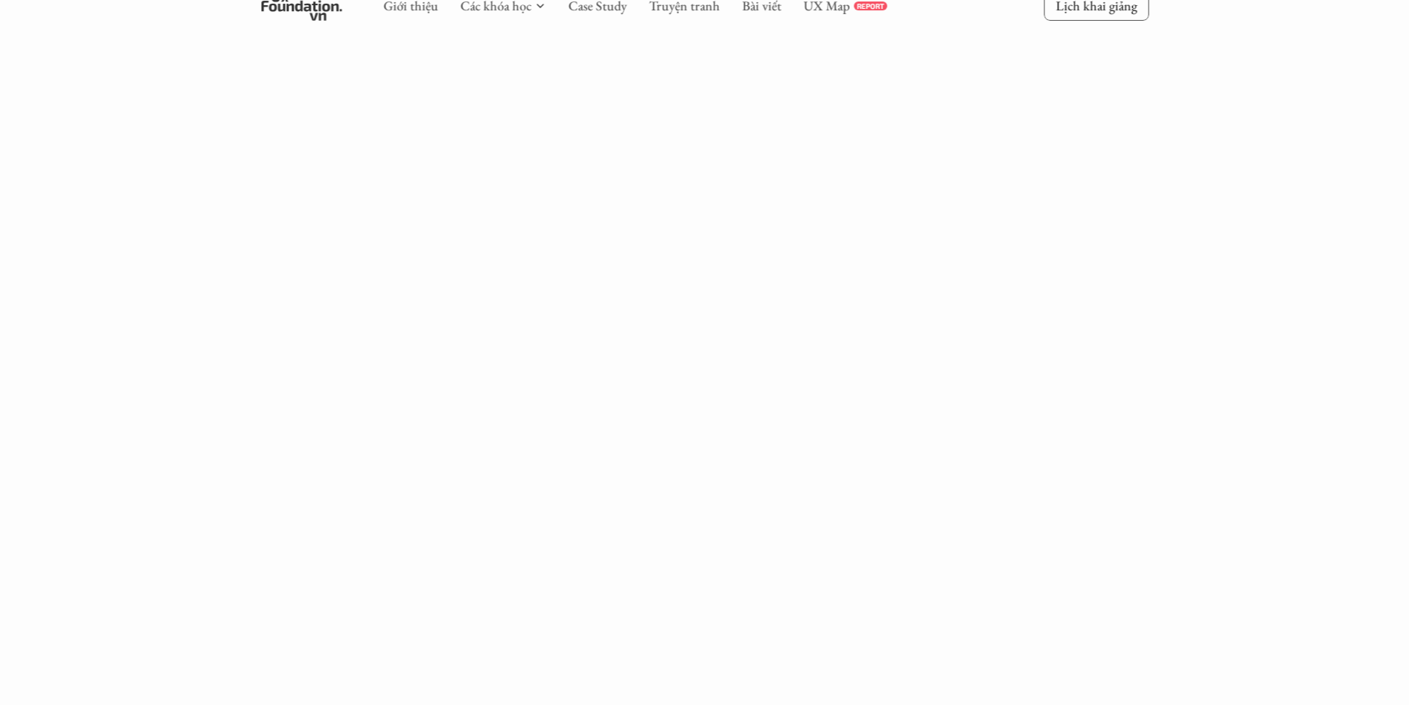
scroll to position [2013, 0]
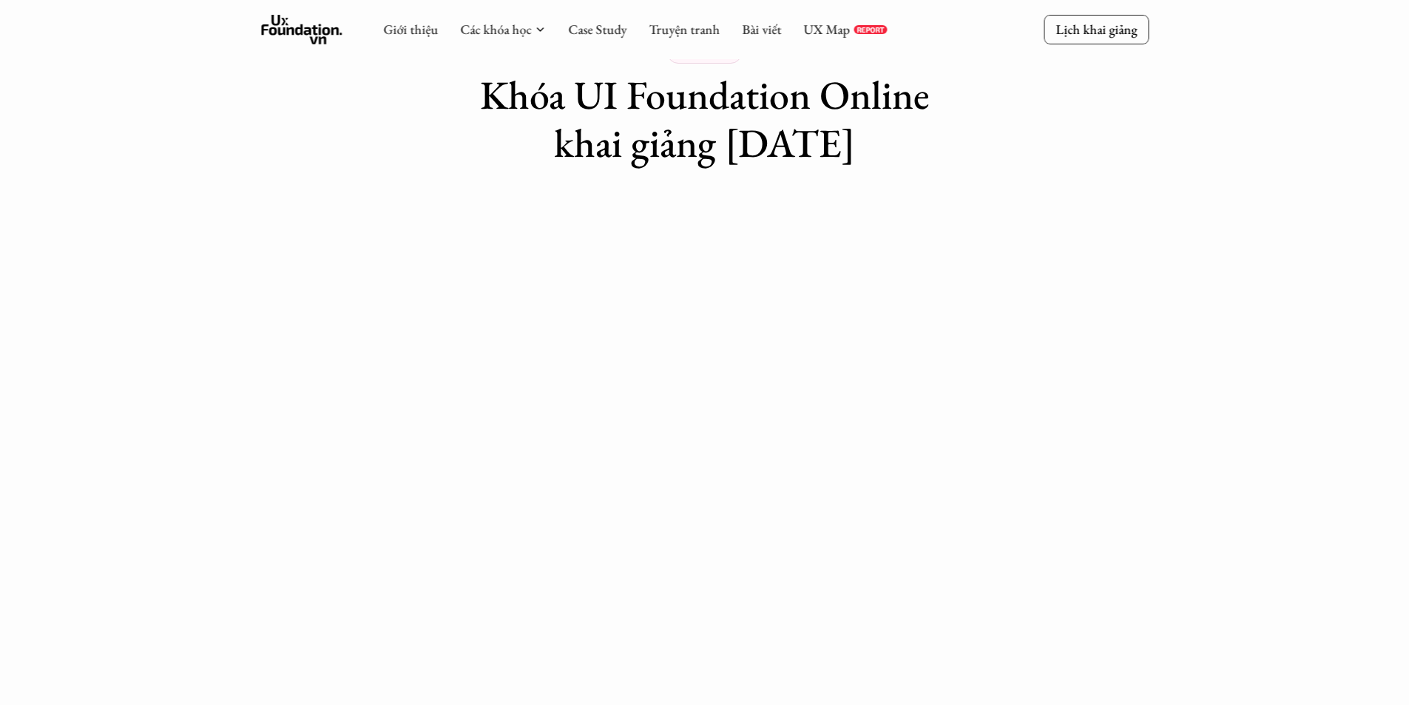
scroll to position [0, 0]
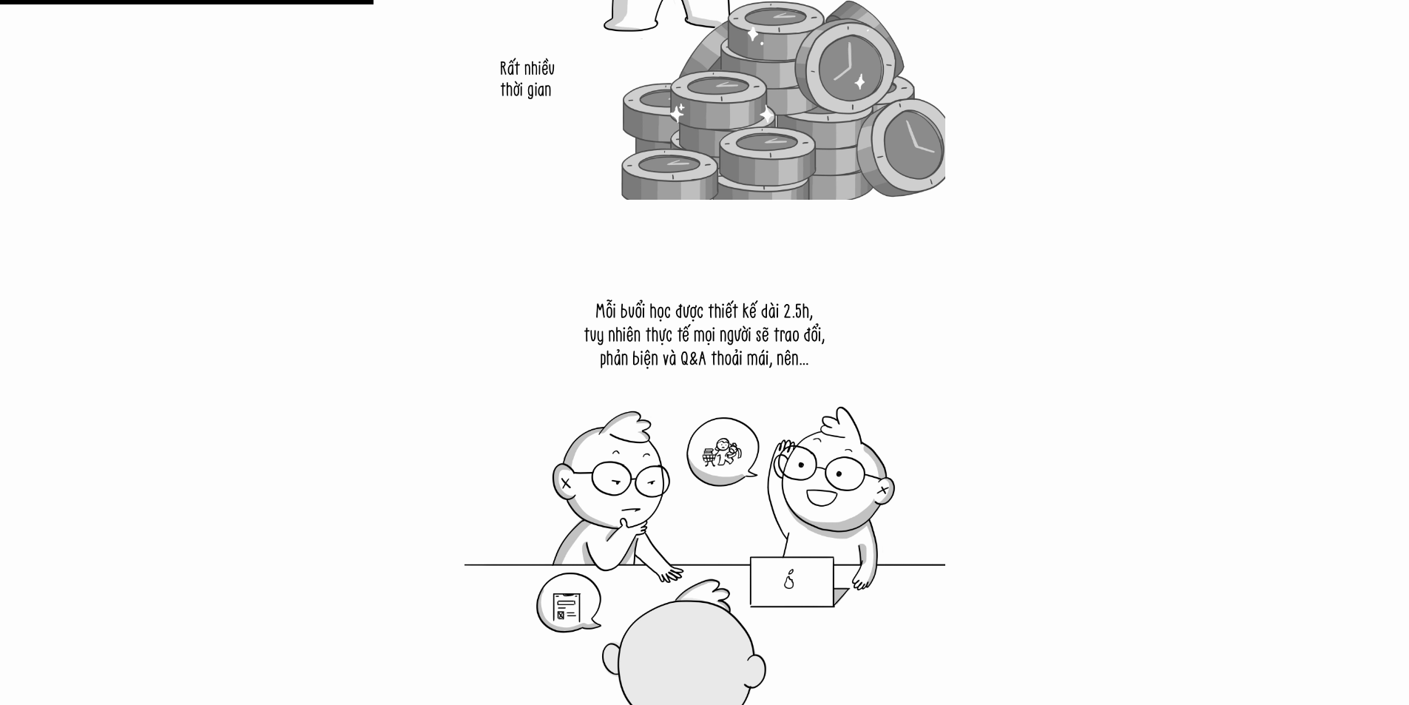
scroll to position [4217, 0]
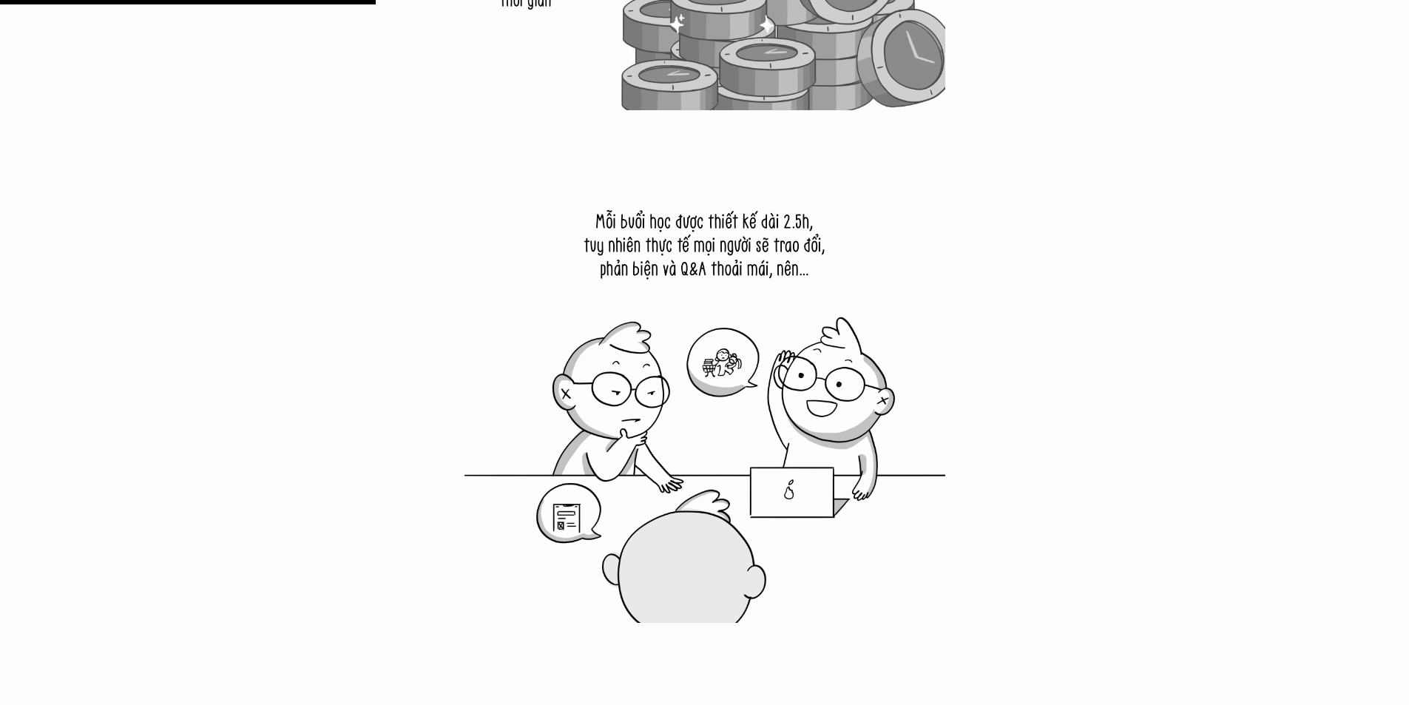
click at [786, 307] on img at bounding box center [705, 382] width 481 height 481
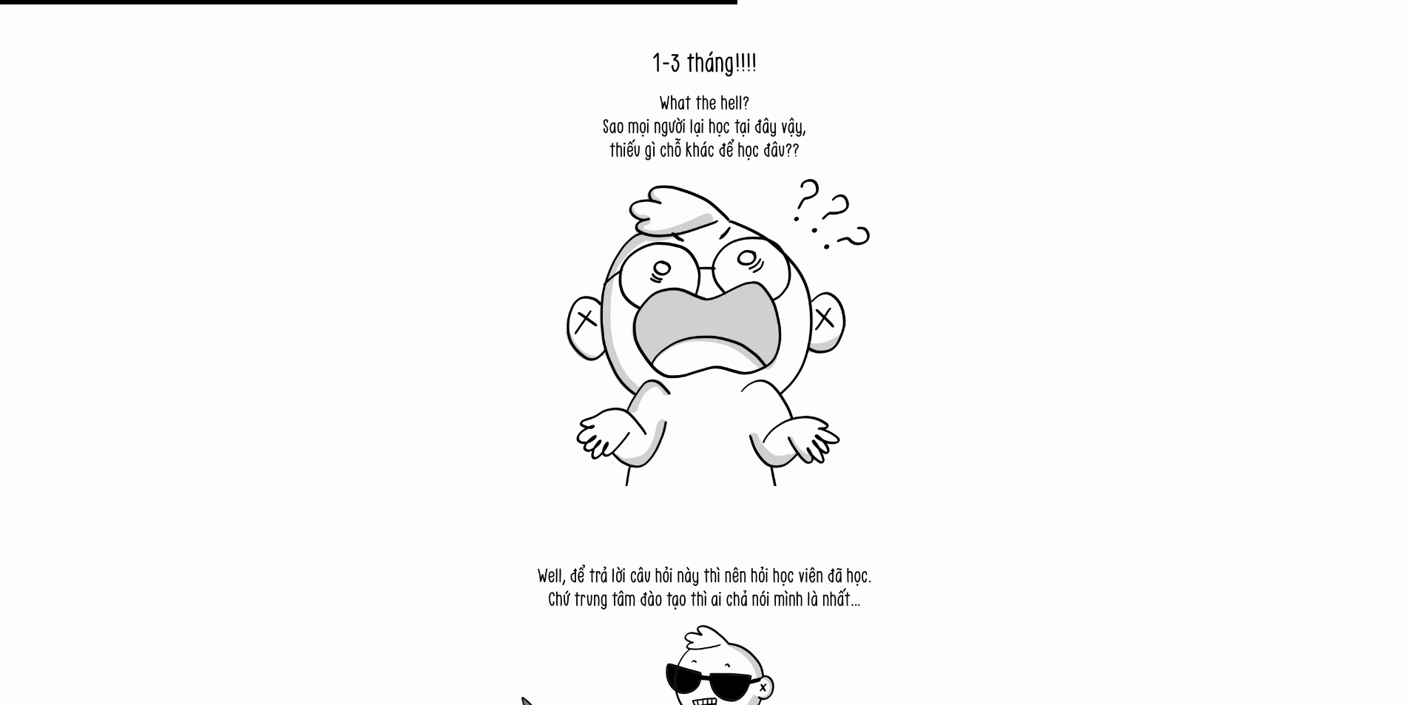
scroll to position [8286, 0]
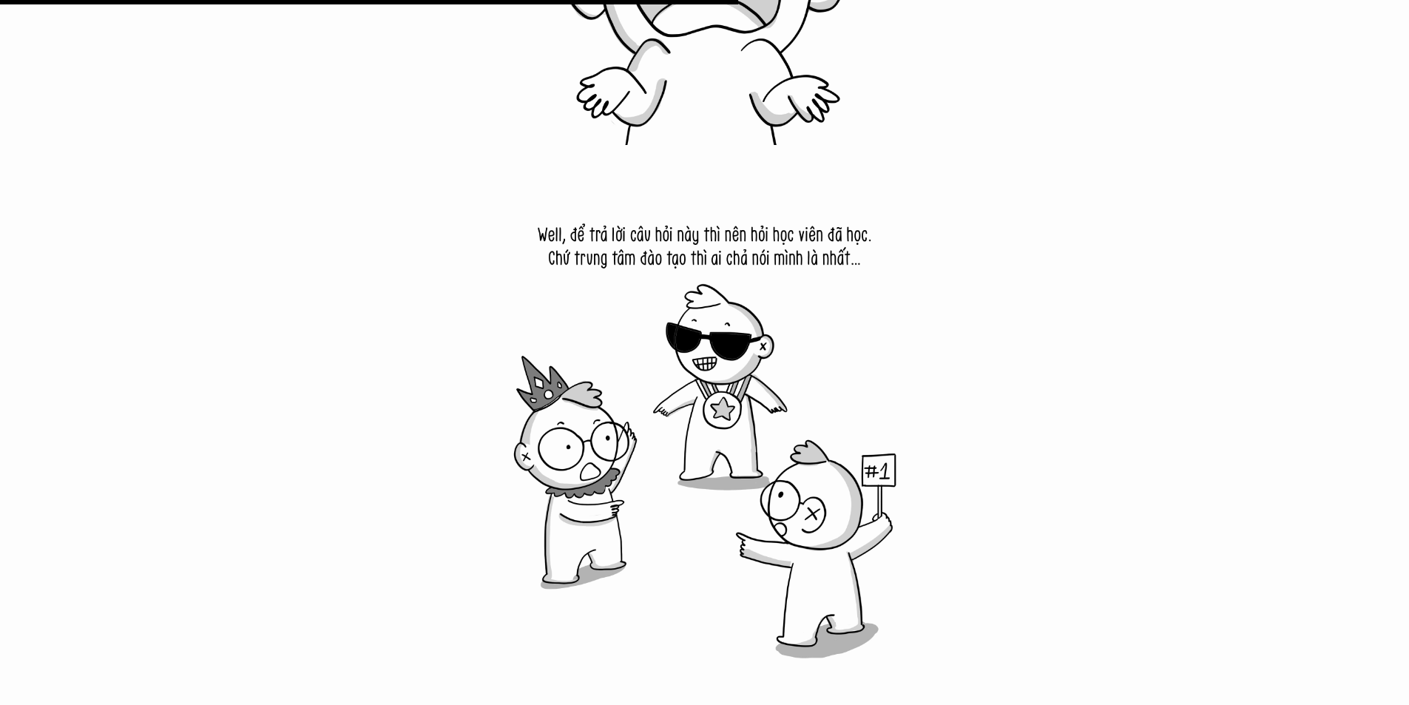
click at [565, 245] on img at bounding box center [705, 418] width 481 height 481
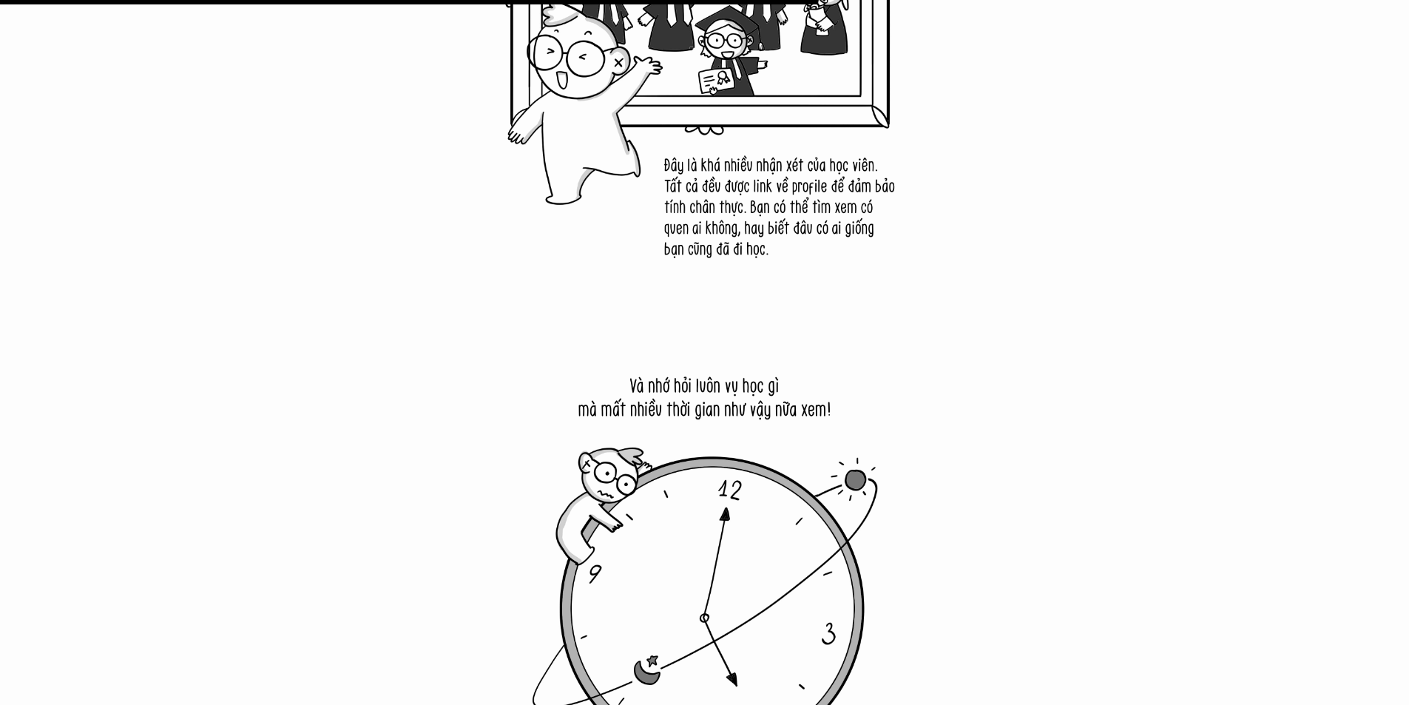
scroll to position [9174, 0]
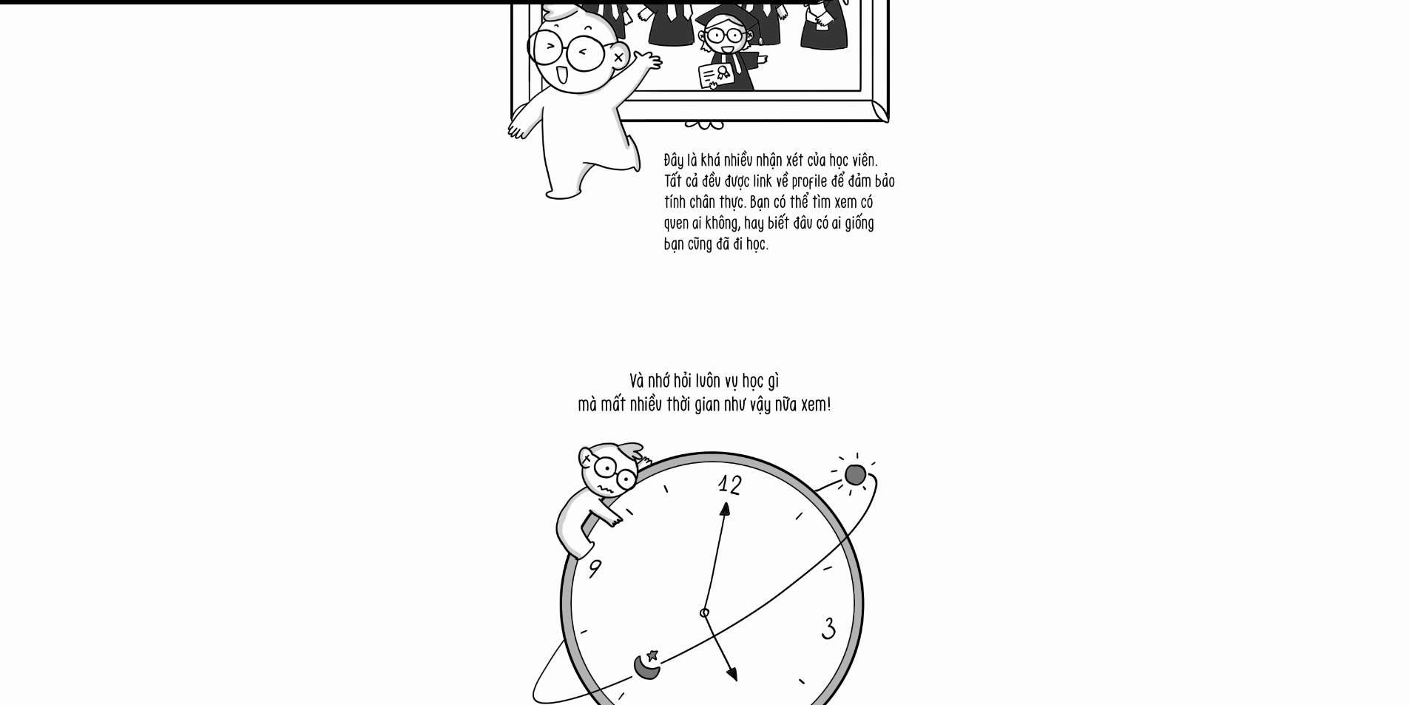
click at [755, 223] on img at bounding box center [705, 42] width 481 height 481
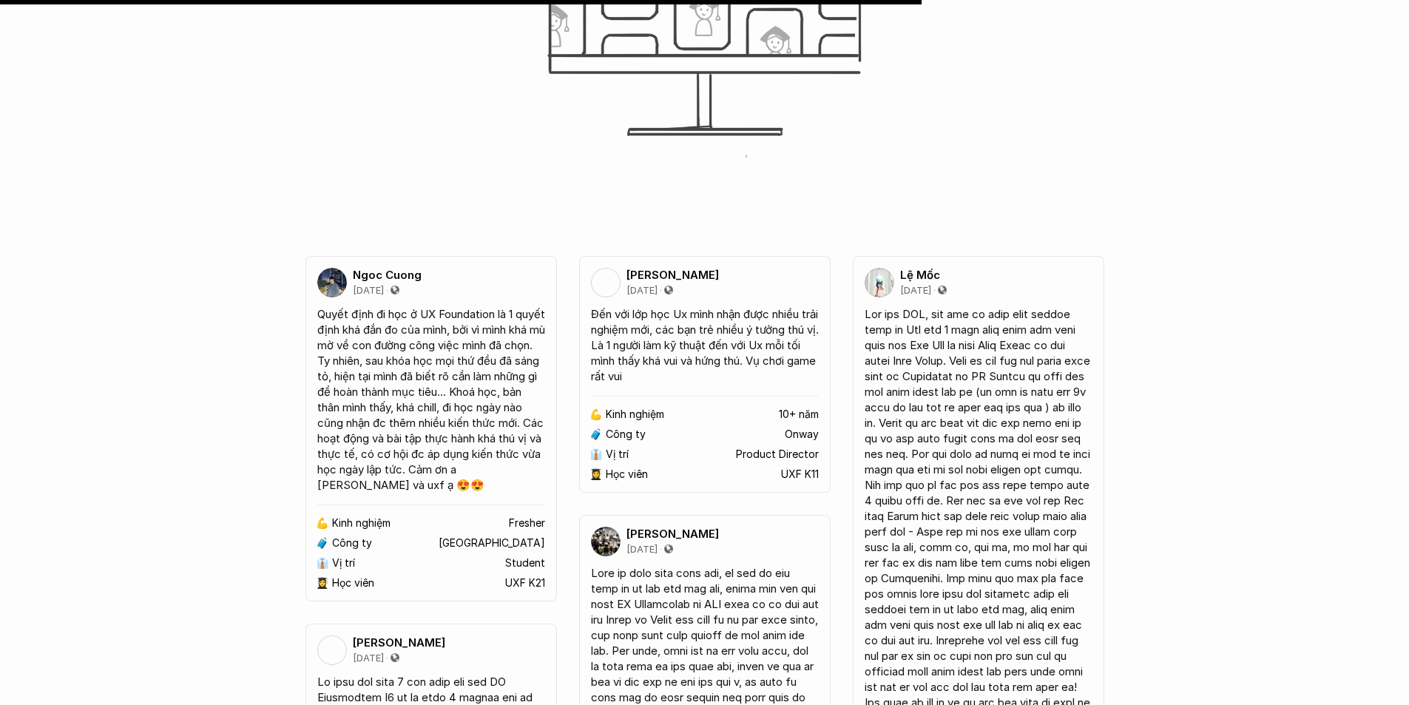
scroll to position [10358, 0]
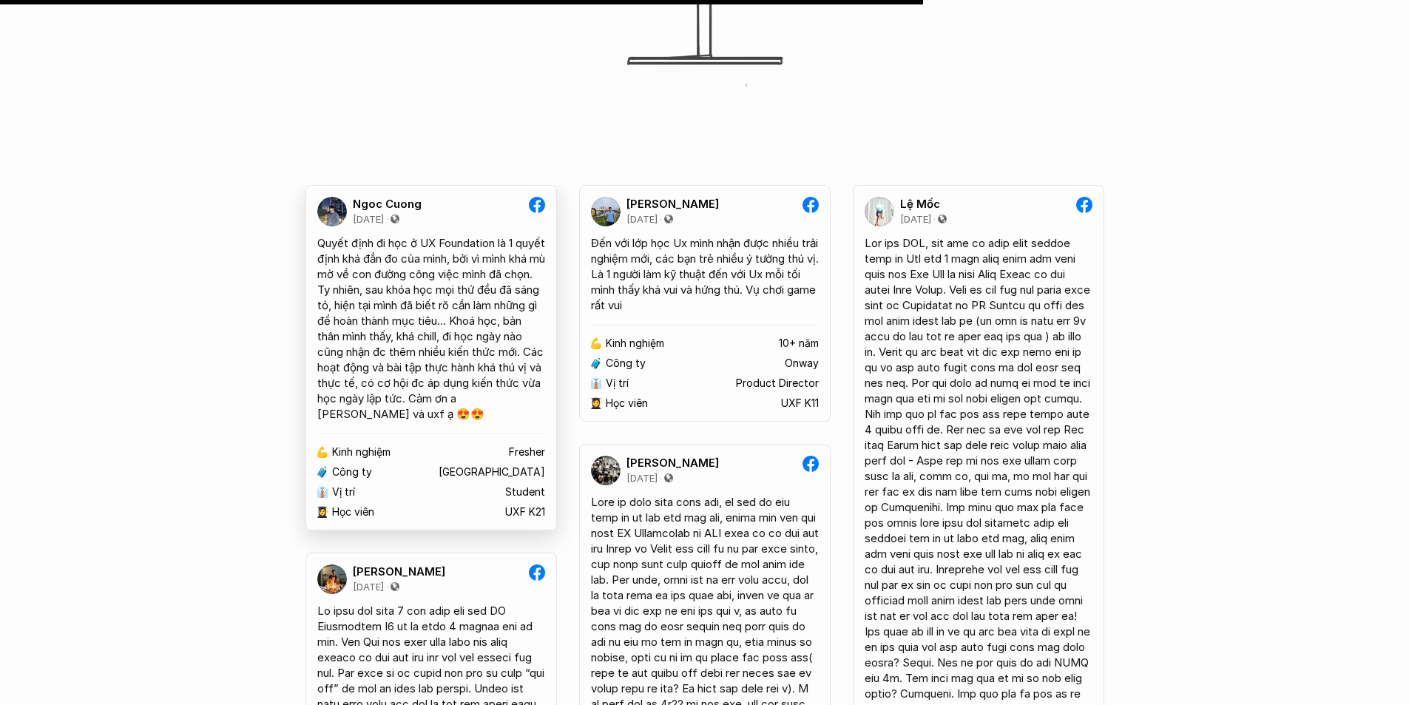
click at [449, 305] on div "Quyết định đi học ở UX Foundation là 1 quyết định khá đắn đo của mình, bởi vì m…" at bounding box center [431, 328] width 228 height 186
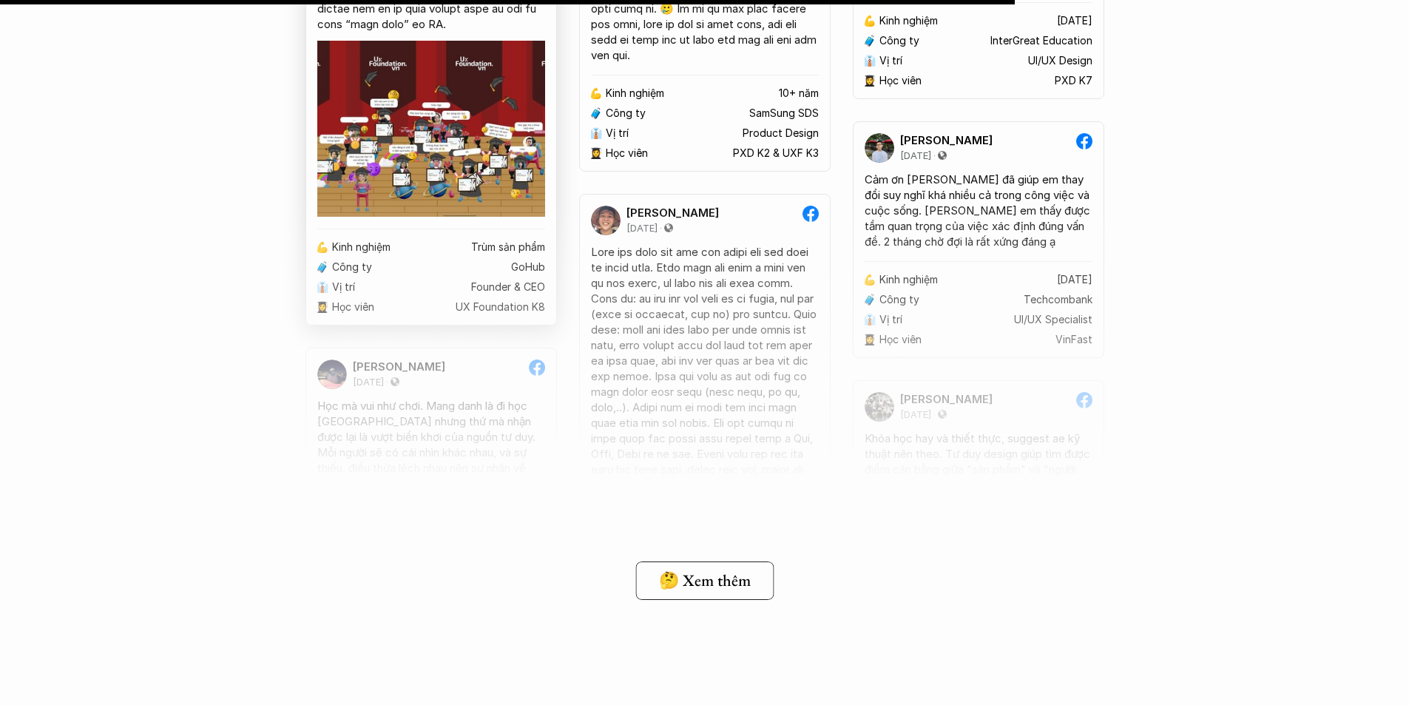
scroll to position [11393, 0]
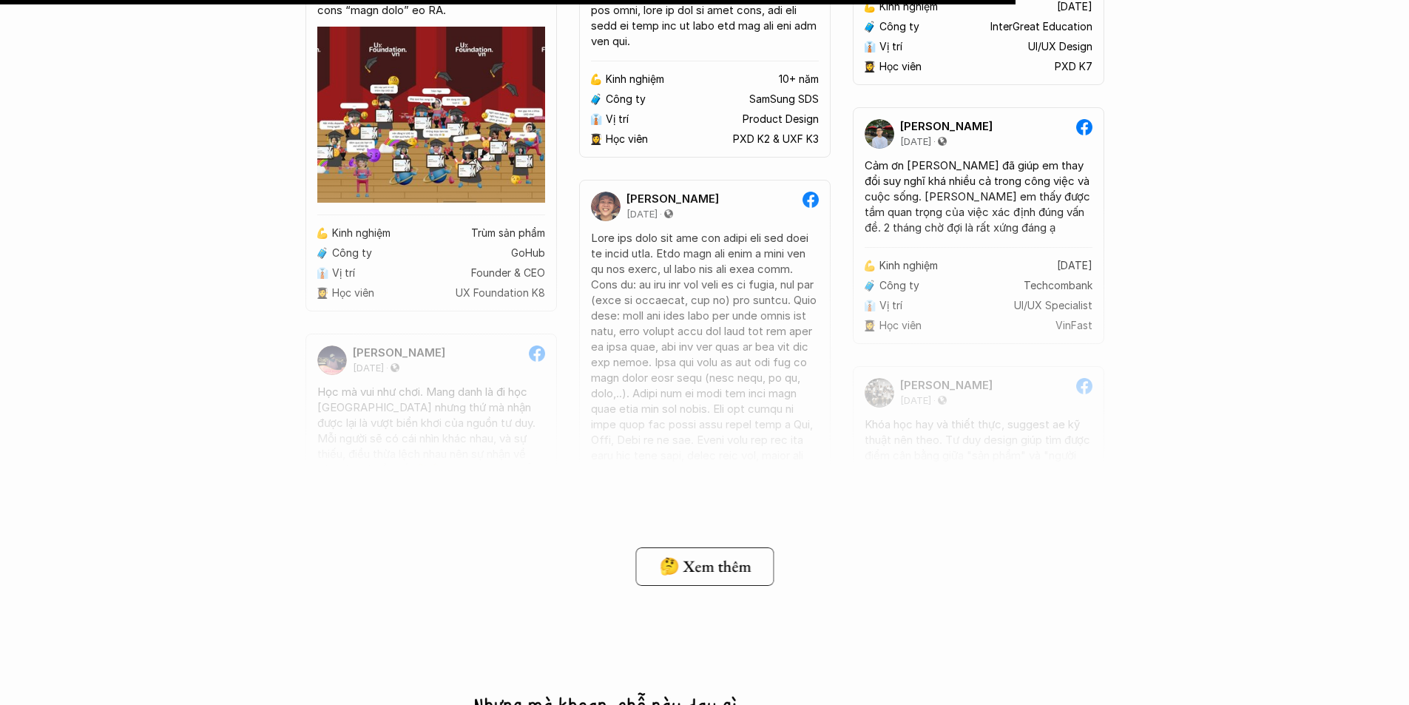
click at [737, 584] on link "🤔 Xem thêm" at bounding box center [705, 566] width 138 height 38
